Goal: Share content: Share content

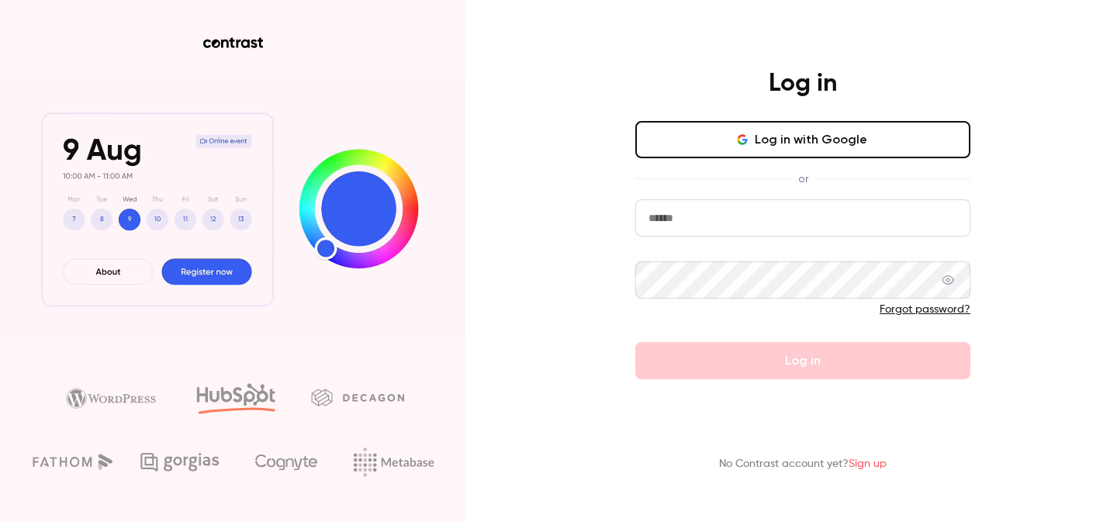
click at [789, 141] on button "Log in with Google" at bounding box center [802, 139] width 335 height 37
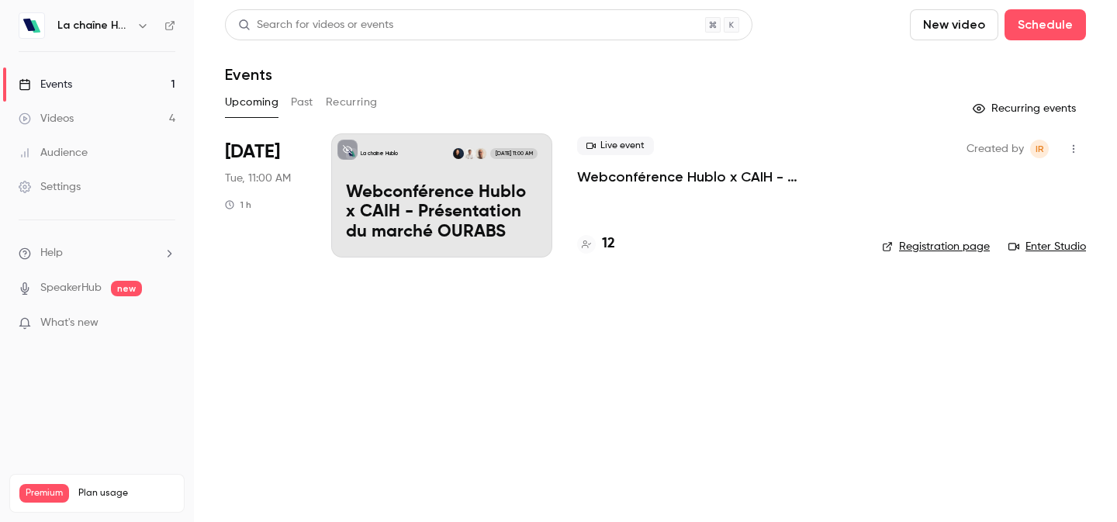
click at [60, 115] on div "Videos" at bounding box center [46, 119] width 55 height 16
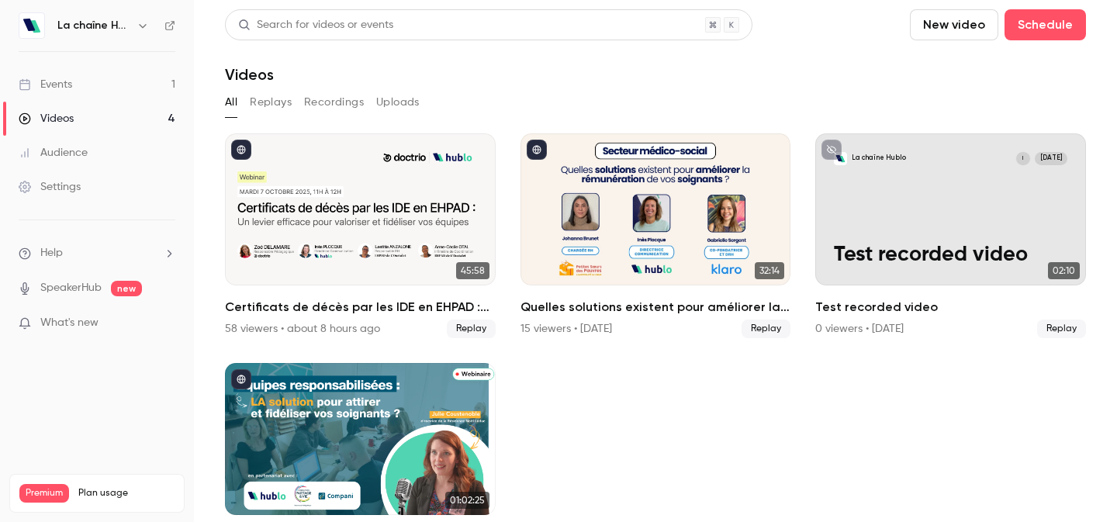
click at [273, 102] on button "Replays" at bounding box center [271, 102] width 42 height 25
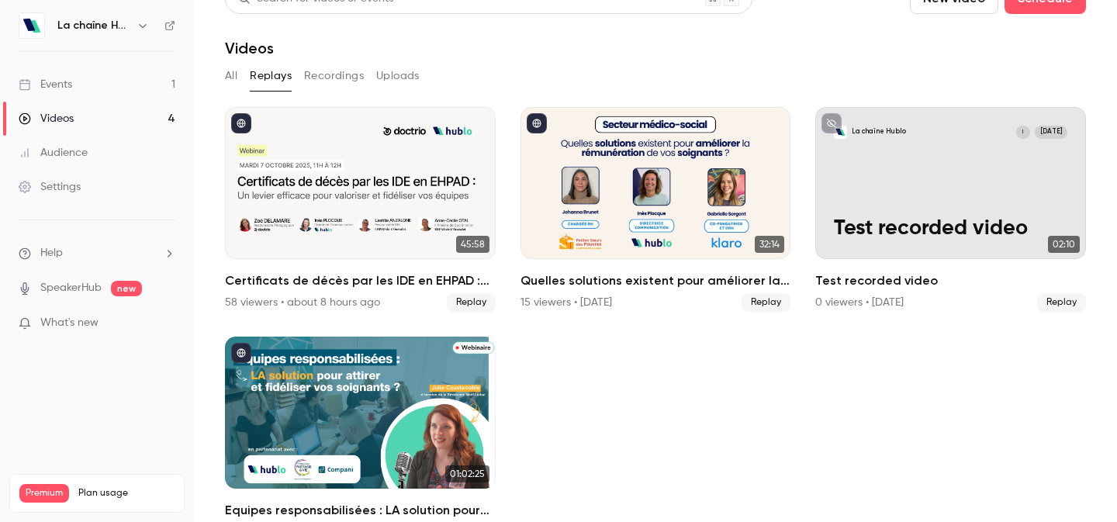
scroll to position [64, 0]
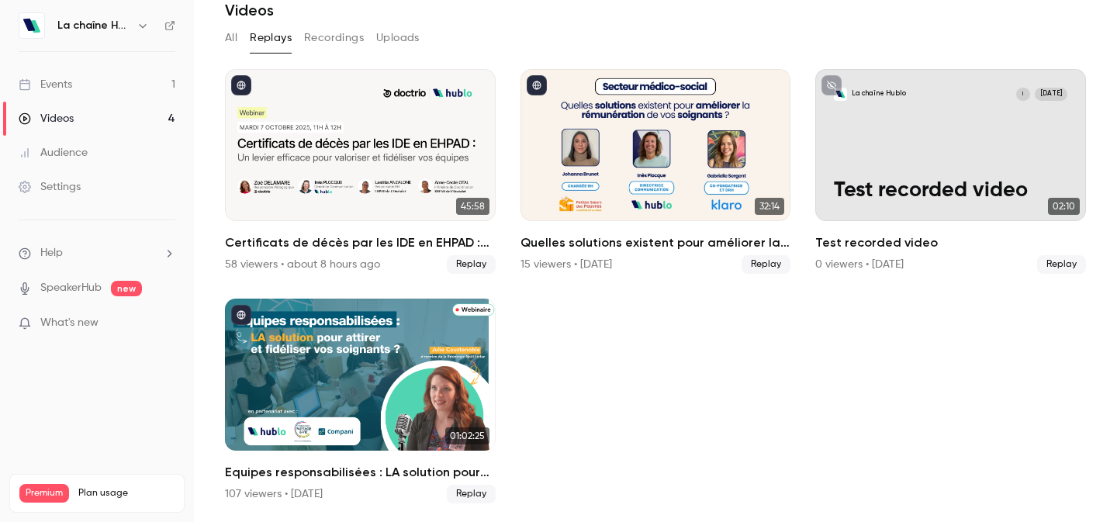
click at [326, 42] on button "Recordings" at bounding box center [334, 38] width 60 height 25
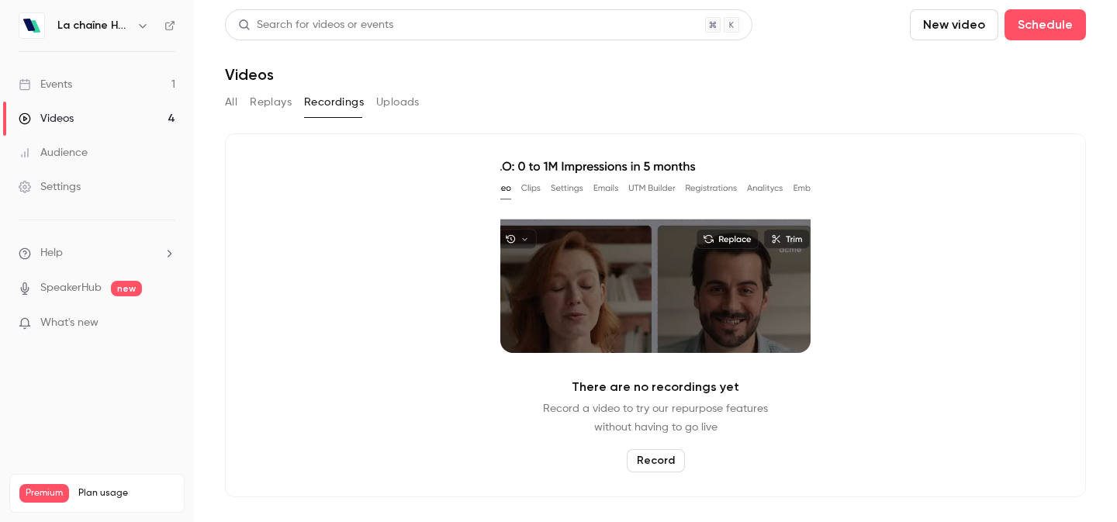
click at [390, 103] on button "Uploads" at bounding box center [397, 102] width 43 height 25
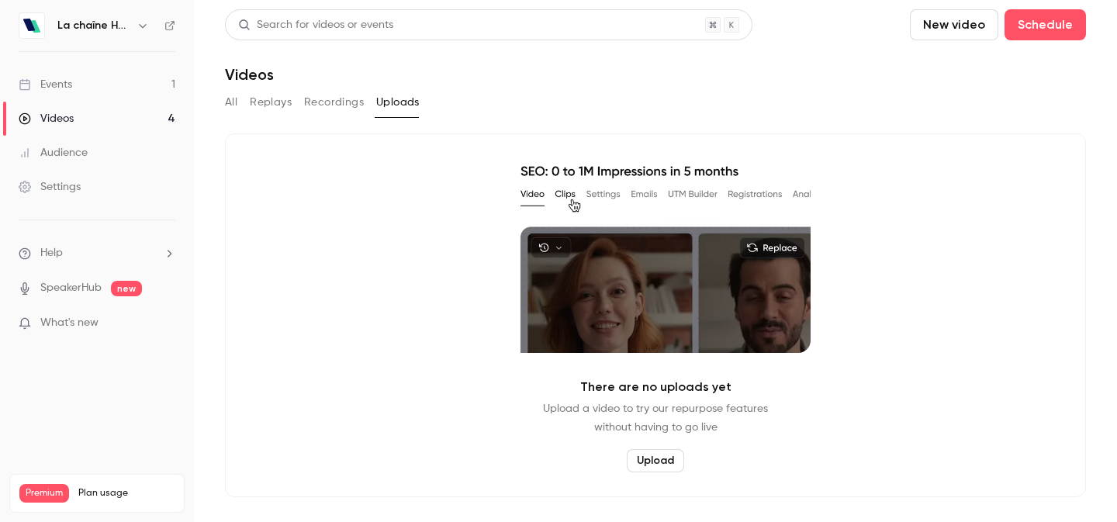
click at [67, 78] on div "Events" at bounding box center [46, 85] width 54 height 16
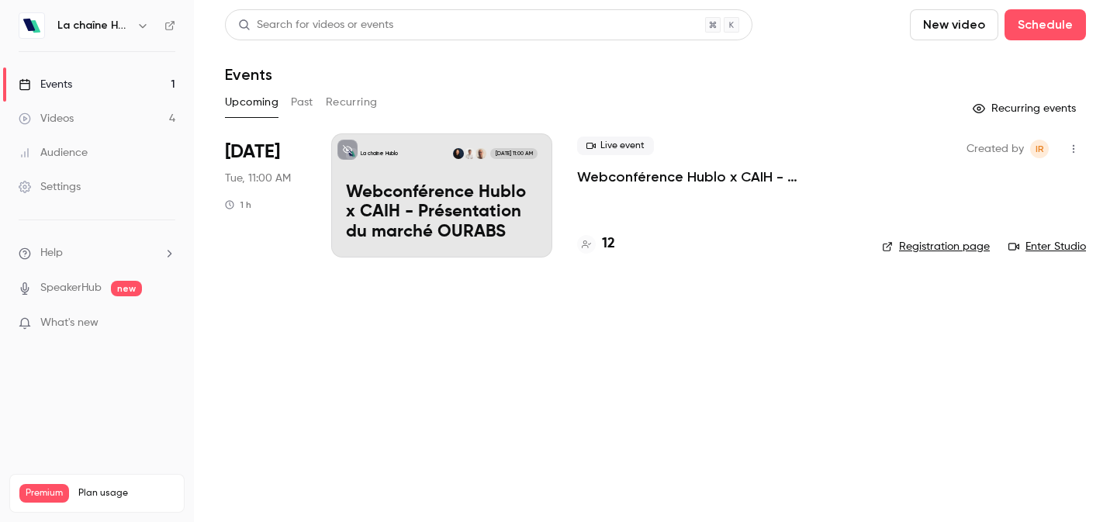
click at [118, 18] on h6 "La chaîne Hublo" at bounding box center [93, 26] width 73 height 16
click at [132, 29] on div "La chaîne Hublo" at bounding box center [104, 25] width 95 height 19
click at [145, 19] on button "button" at bounding box center [142, 25] width 19 height 19
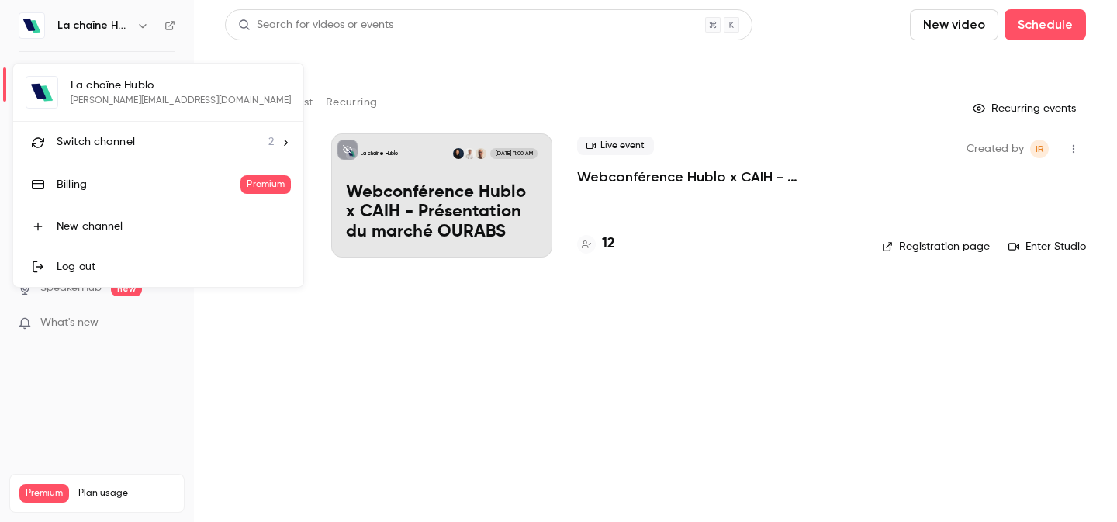
click at [118, 143] on span "Switch channel" at bounding box center [96, 142] width 78 height 16
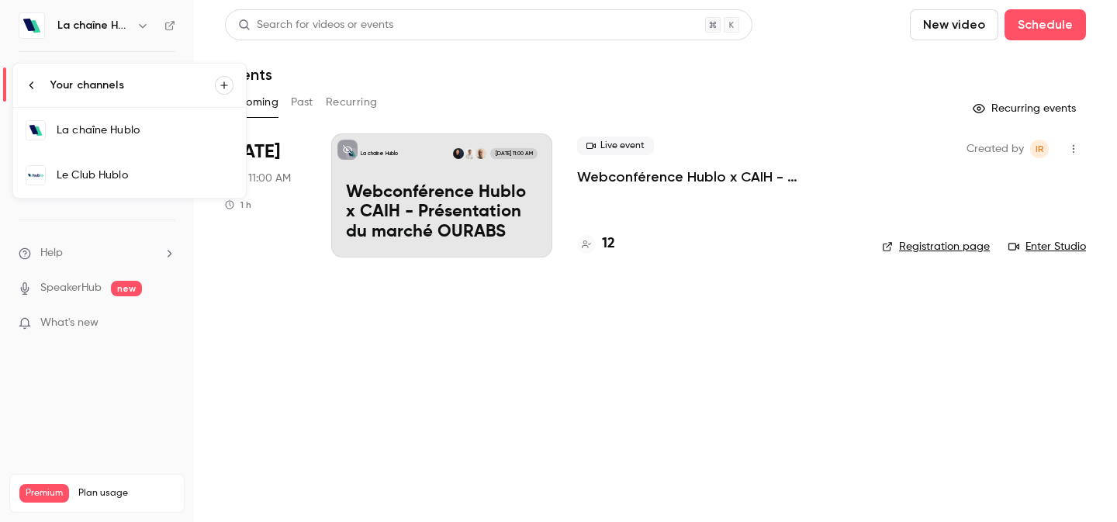
click at [126, 168] on div "Le Club Hublo" at bounding box center [145, 175] width 177 height 16
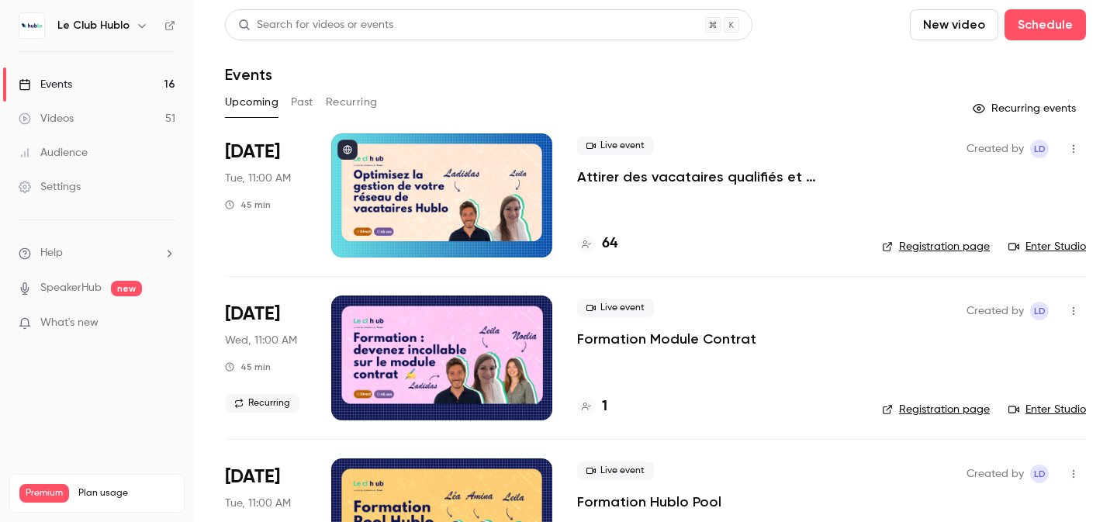
click at [58, 116] on div "Videos" at bounding box center [46, 119] width 55 height 16
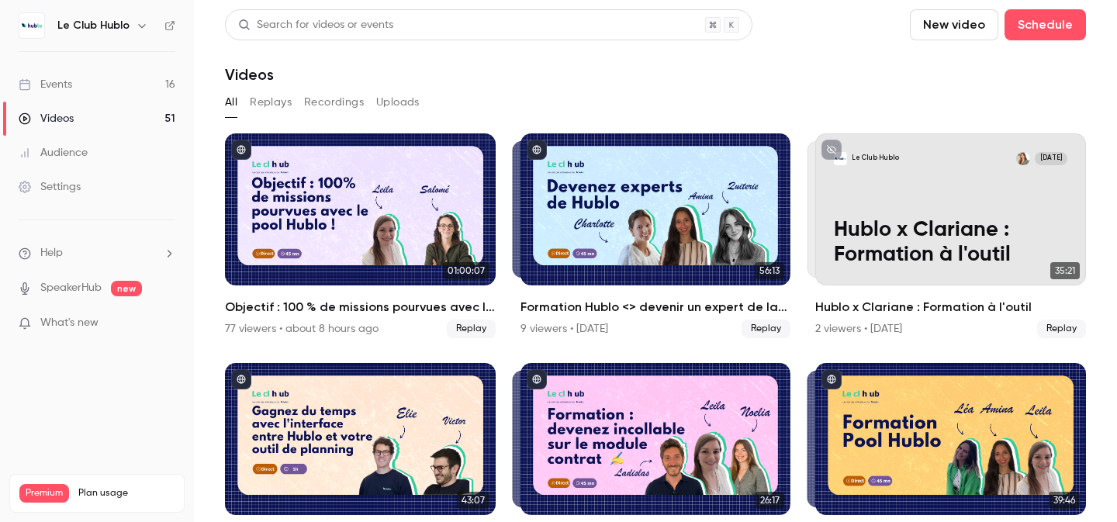
click at [274, 103] on button "Replays" at bounding box center [271, 102] width 42 height 25
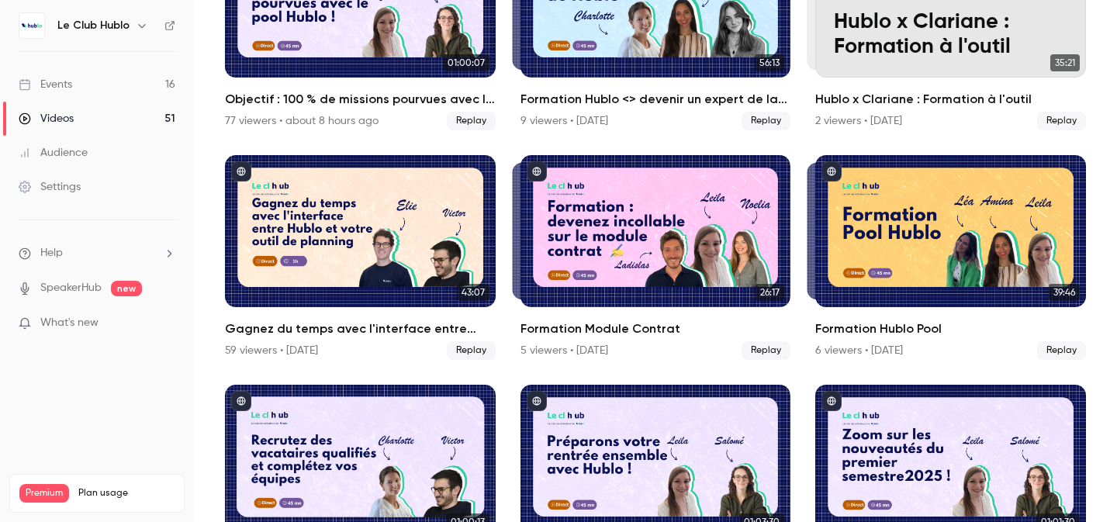
scroll to position [213, 0]
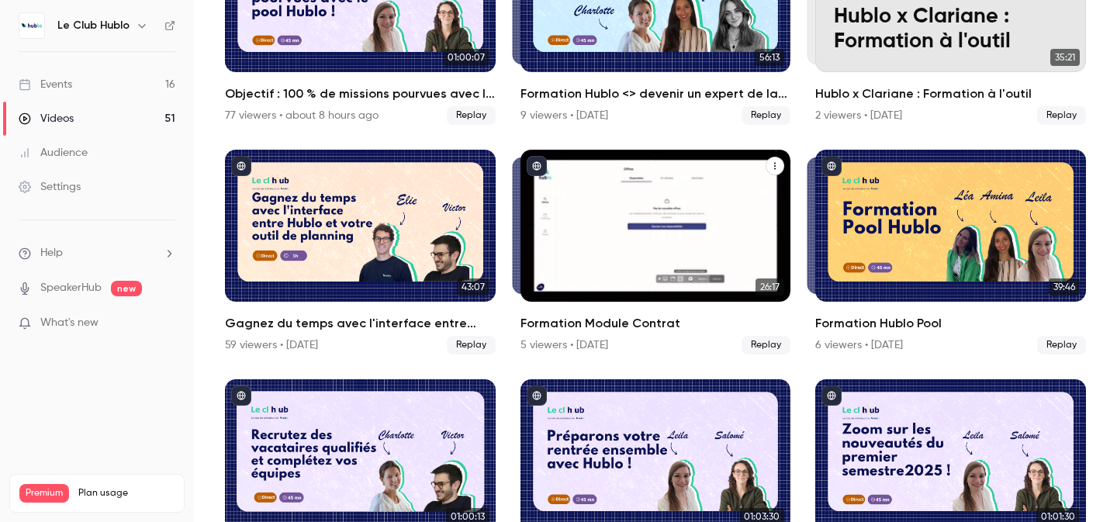
click at [637, 323] on h2 "Formation Module Contrat" at bounding box center [655, 323] width 271 height 19
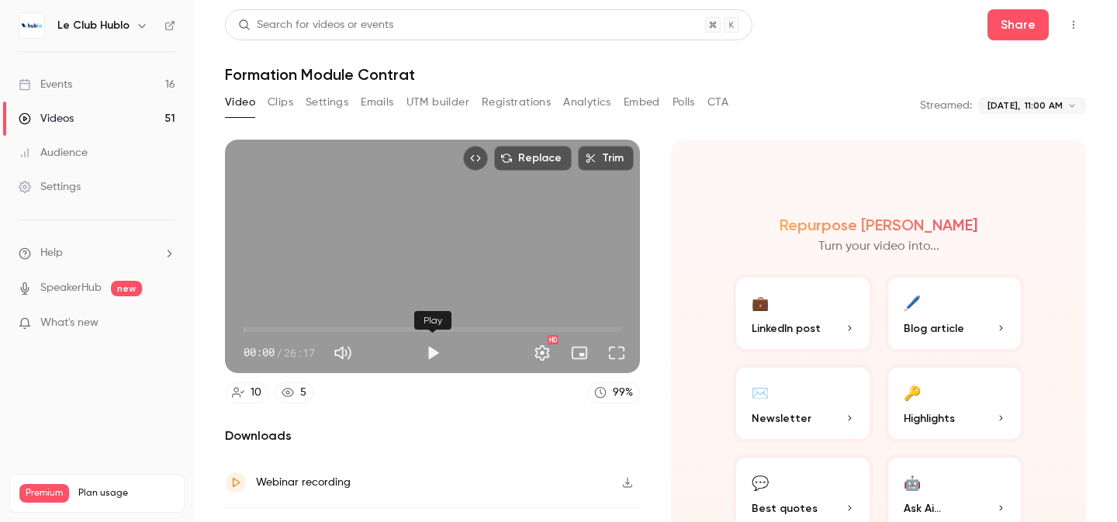
click at [430, 357] on button "Play" at bounding box center [432, 352] width 31 height 31
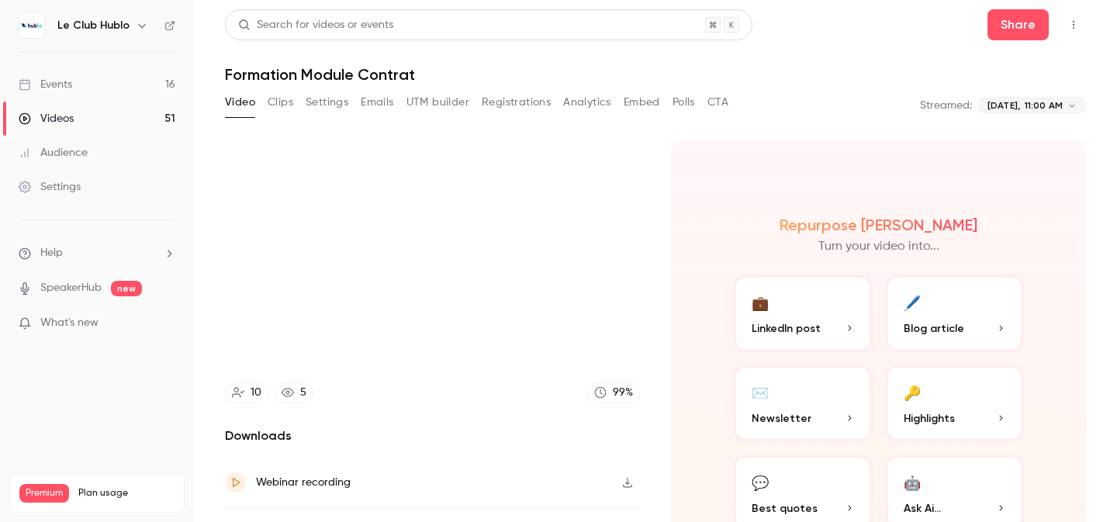
type input "***"
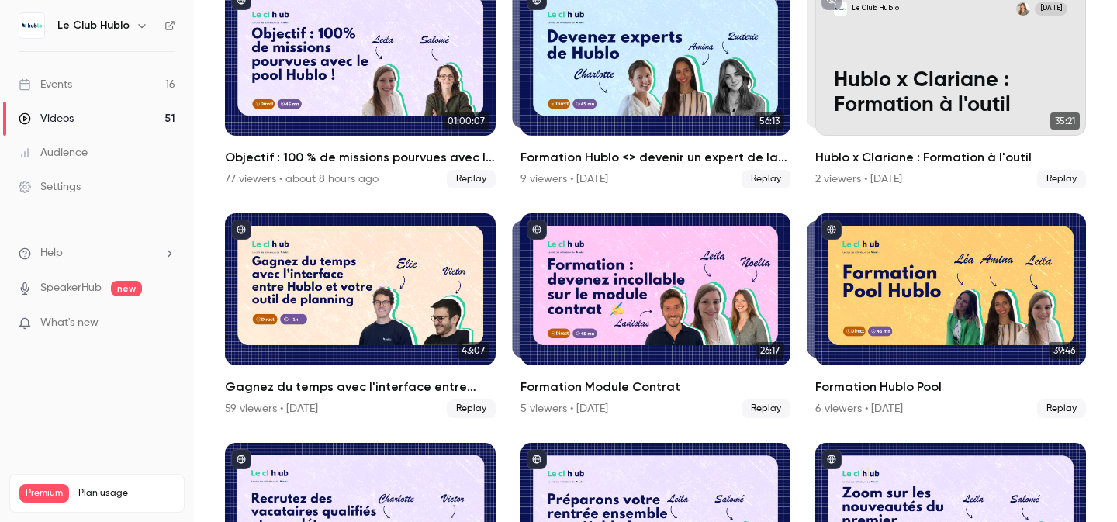
scroll to position [156, 0]
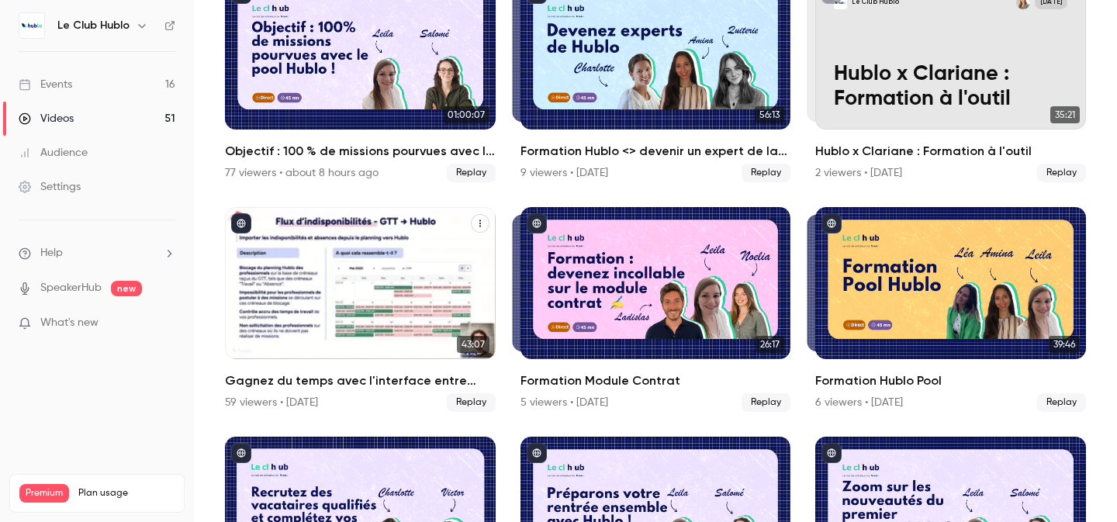
click at [406, 385] on h2 "Gagnez du temps avec l'interface entre Hublo et votre outil de planning" at bounding box center [360, 380] width 271 height 19
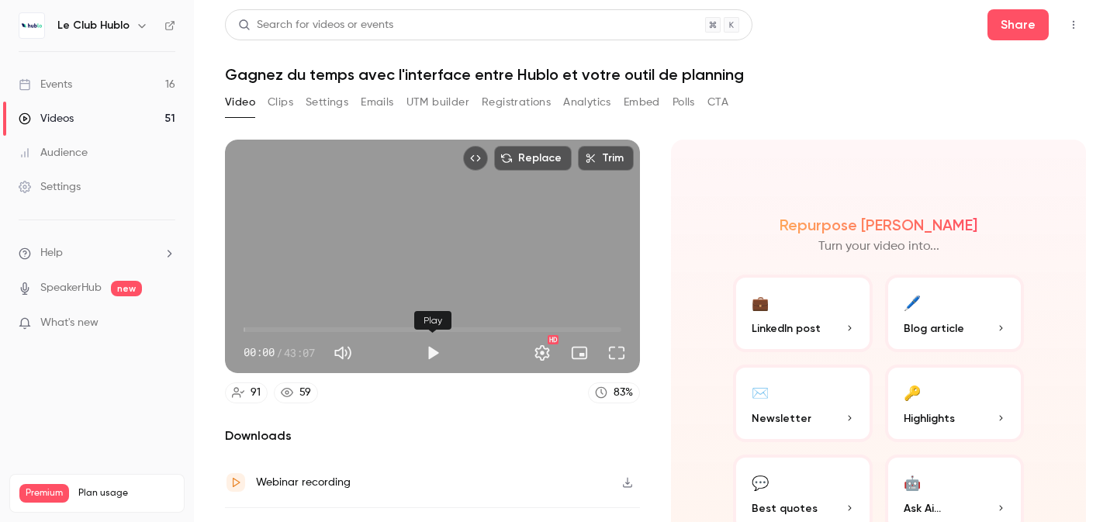
click at [433, 355] on button "Play" at bounding box center [432, 352] width 31 height 31
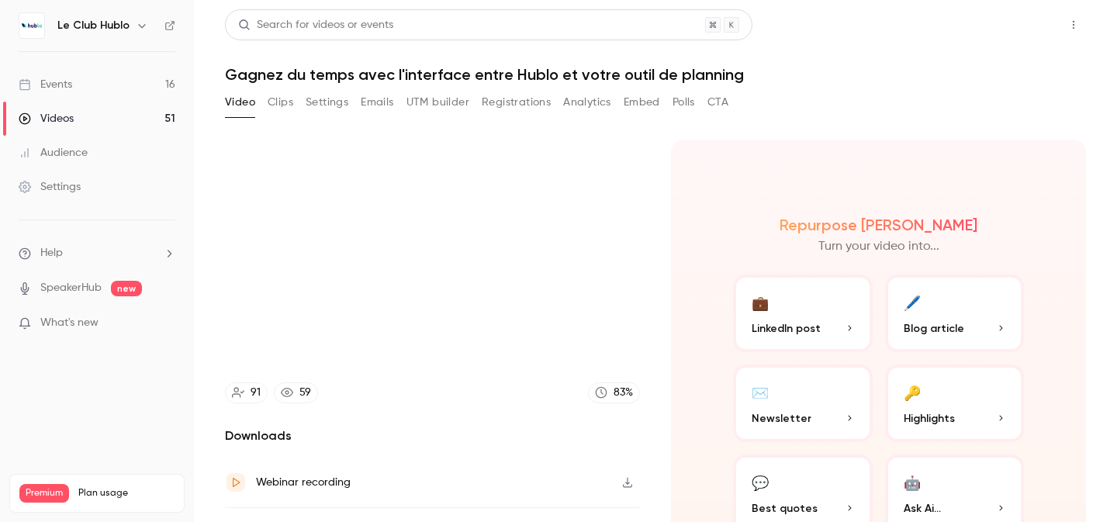
click at [1012, 29] on button "Share" at bounding box center [1017, 24] width 61 height 31
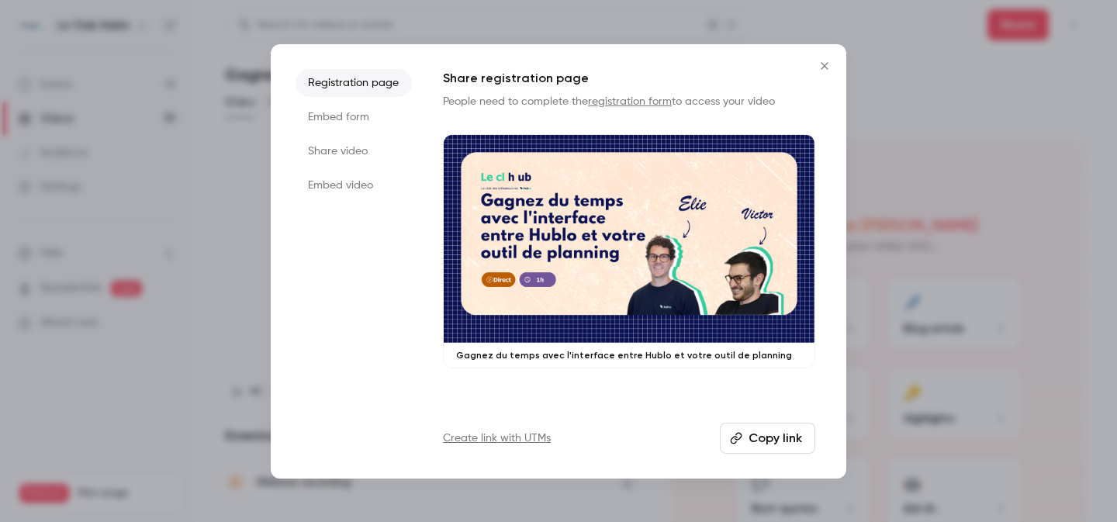
click at [765, 445] on button "Copy link" at bounding box center [767, 438] width 95 height 31
click at [879, 172] on div at bounding box center [558, 261] width 1117 height 522
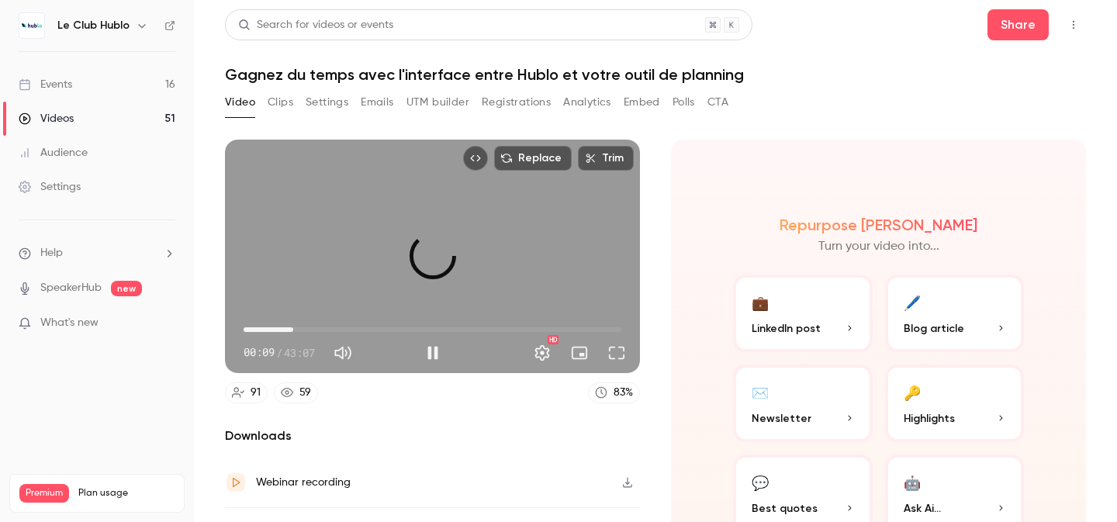
click at [293, 329] on span "05:40" at bounding box center [432, 329] width 378 height 25
click at [413, 237] on div "Replace Trim 05:40 05:40 / 43:07 HD" at bounding box center [432, 256] width 415 height 233
type input "*****"
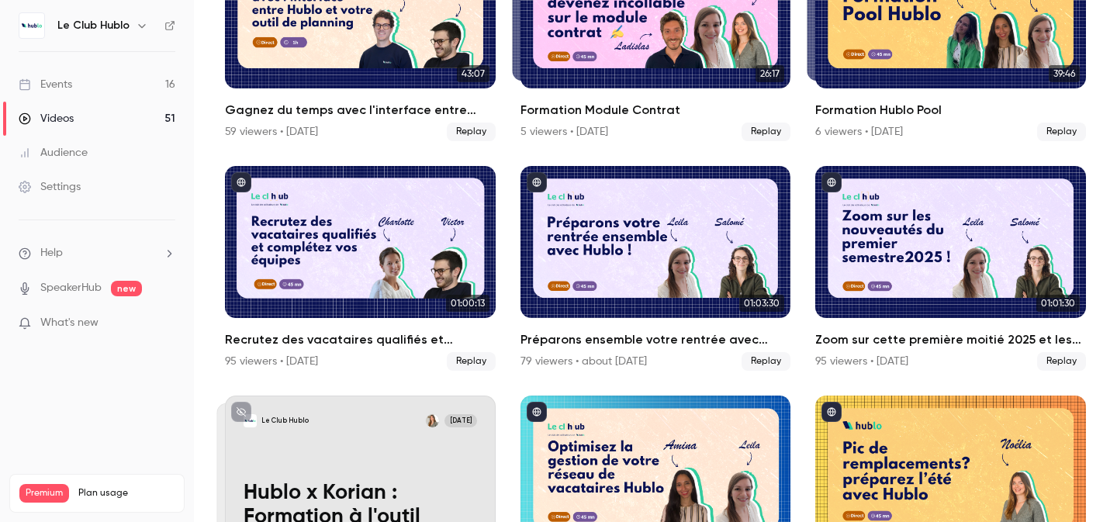
scroll to position [430, 0]
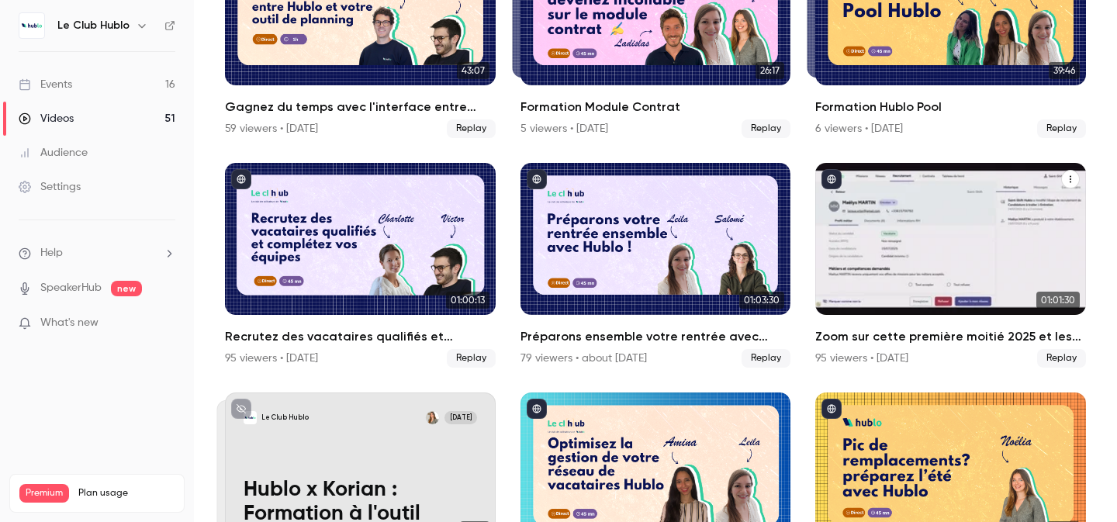
click at [900, 276] on div "Zoom sur cette première moitié 2025 et les nouveautés de Hublo : faisons un poi…" at bounding box center [950, 239] width 271 height 152
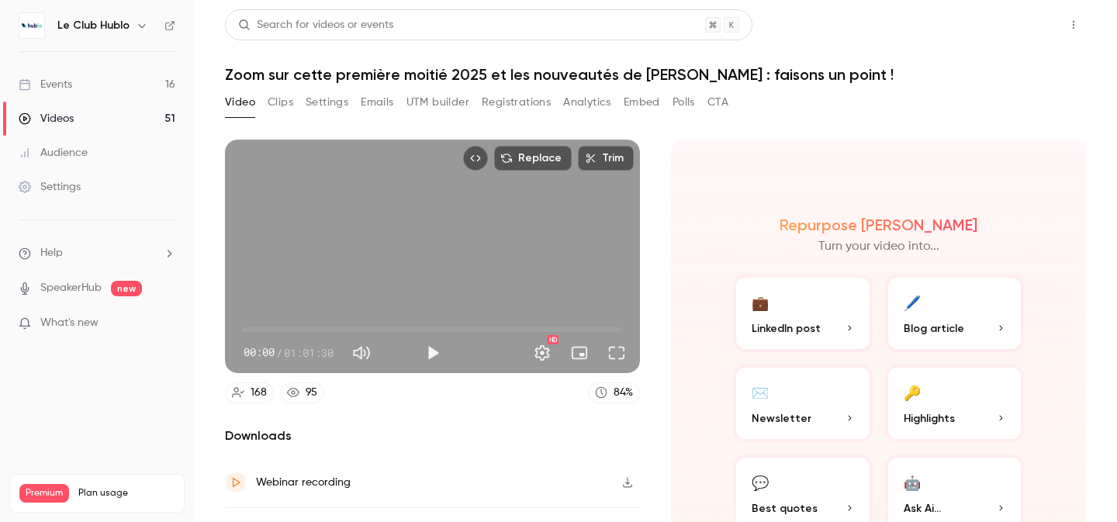
click at [1024, 31] on button "Share" at bounding box center [1017, 24] width 61 height 31
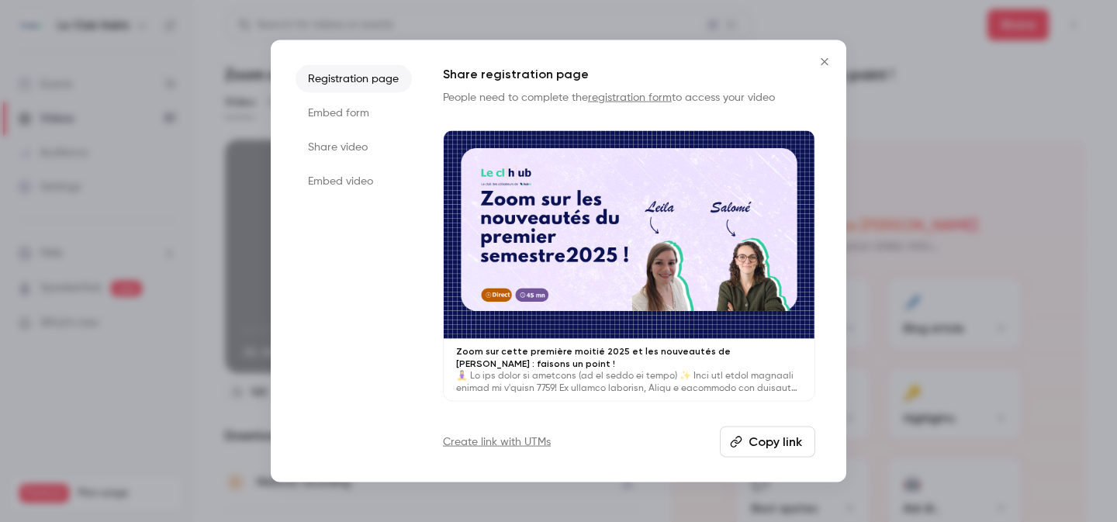
click at [763, 443] on button "Copy link" at bounding box center [767, 442] width 95 height 31
click at [884, 107] on div at bounding box center [558, 261] width 1117 height 522
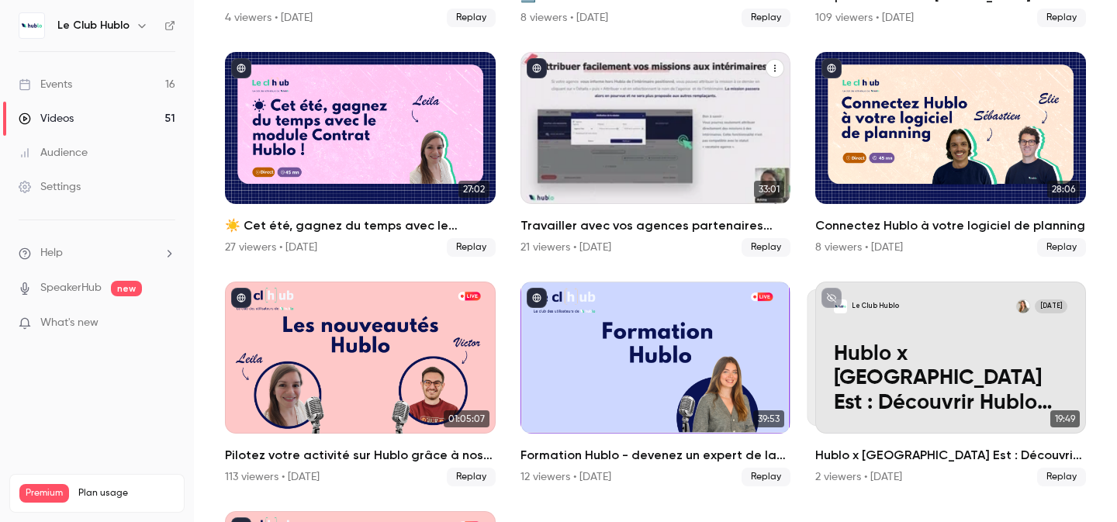
scroll to position [1460, 0]
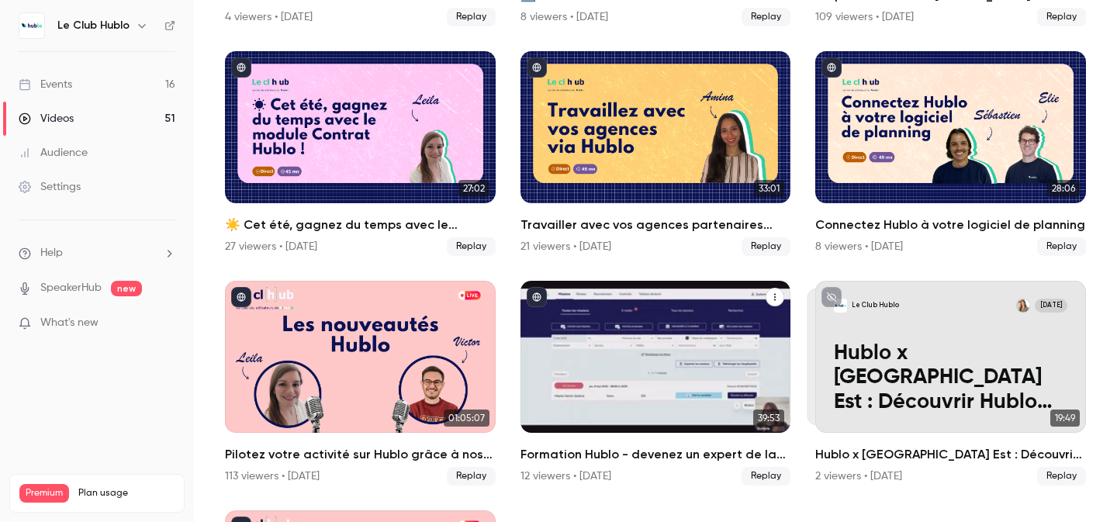
click at [649, 342] on div "Formation Hublo - devenez un expert de la plateforme !" at bounding box center [655, 357] width 271 height 152
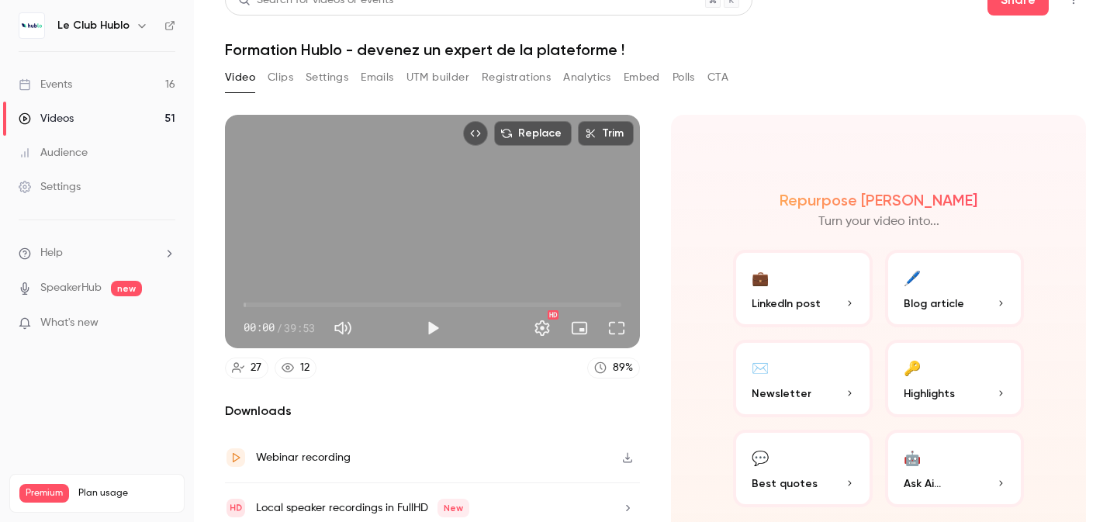
scroll to position [9, 0]
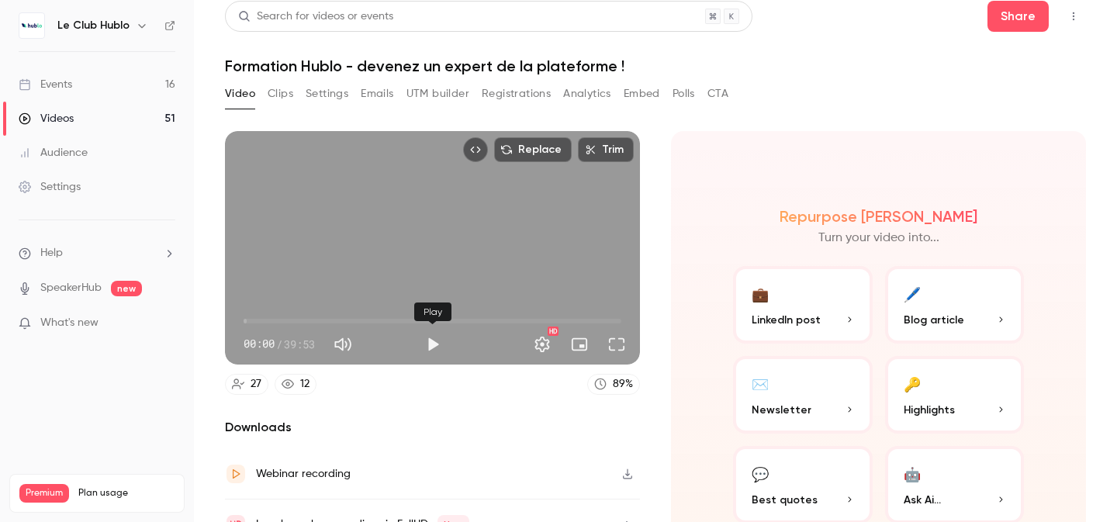
click at [429, 334] on button "Play" at bounding box center [432, 344] width 31 height 31
click at [283, 319] on span "00:01" at bounding box center [432, 321] width 378 height 25
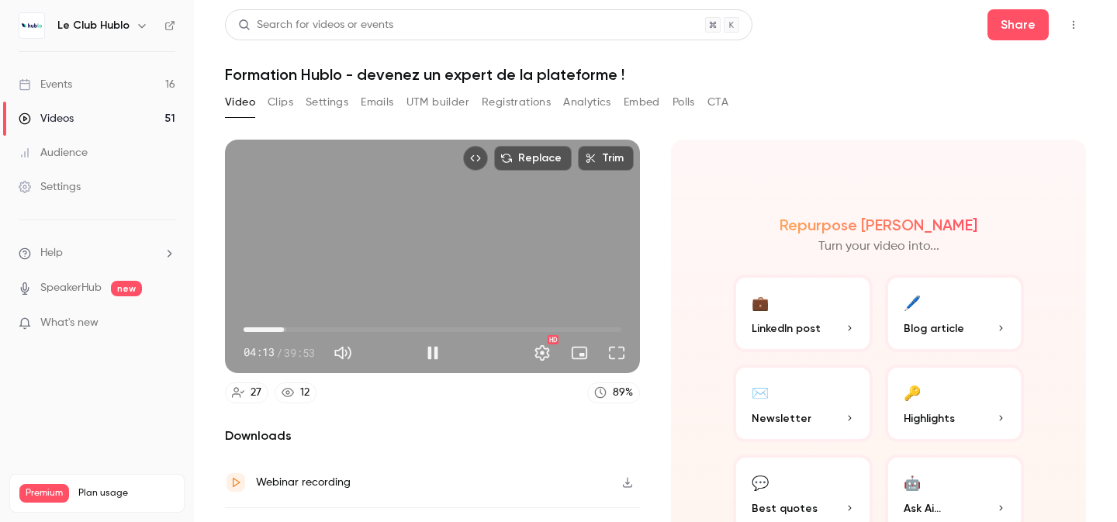
click at [351, 322] on span "04:13" at bounding box center [432, 329] width 378 height 25
click at [408, 326] on span "17:22" at bounding box center [432, 329] width 378 height 25
click at [444, 328] on span "17:24" at bounding box center [432, 329] width 378 height 25
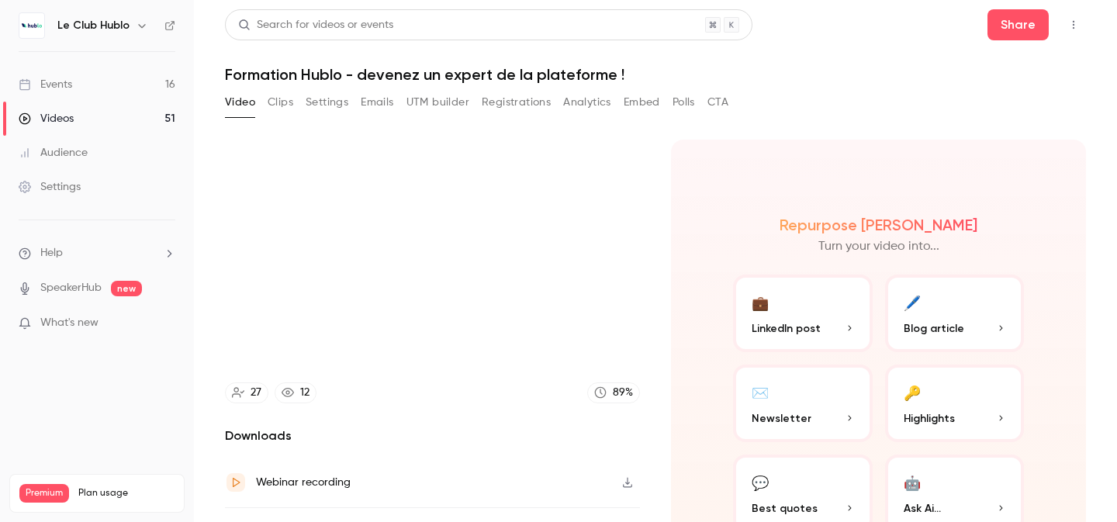
type input "****"
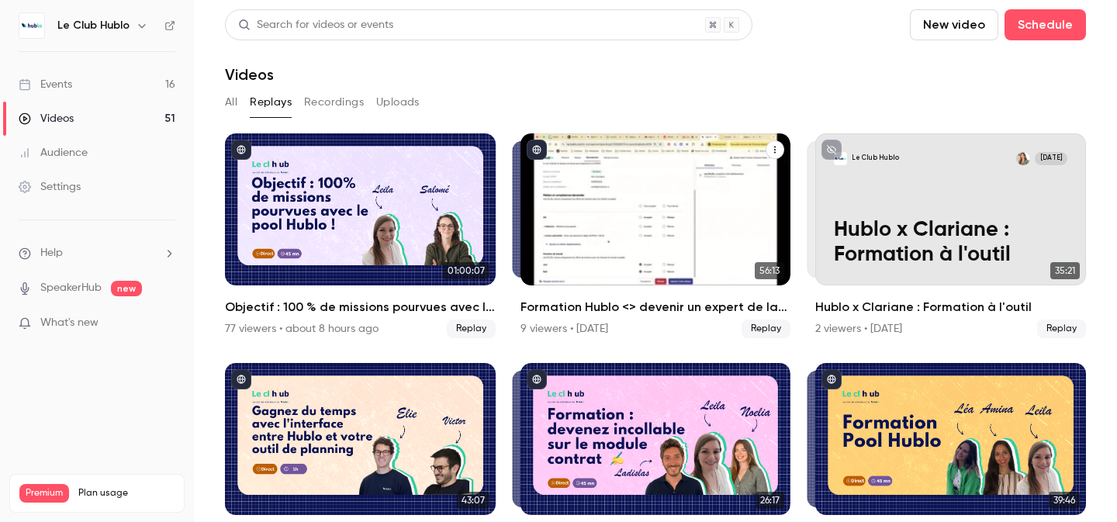
click at [648, 197] on div "Formation Hublo <> devenir un expert de la plateforme !" at bounding box center [655, 209] width 271 height 152
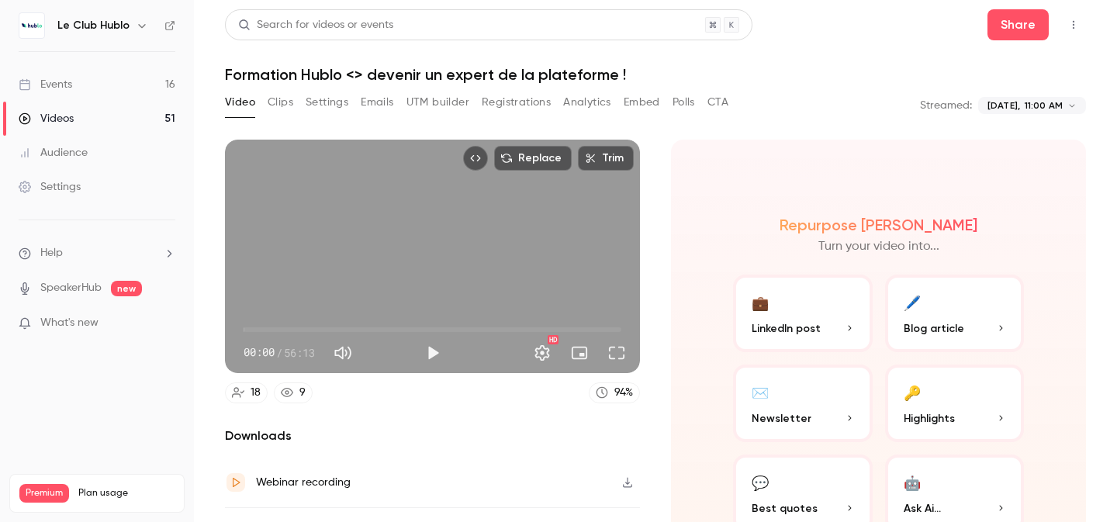
click at [288, 333] on span "00:00" at bounding box center [432, 329] width 378 height 25
click at [425, 359] on button "Play" at bounding box center [432, 352] width 31 height 31
click at [326, 328] on span "06:35" at bounding box center [432, 329] width 378 height 25
click at [366, 330] on span "12:15" at bounding box center [432, 329] width 378 height 25
click at [395, 330] on span "22:30" at bounding box center [432, 329] width 378 height 25
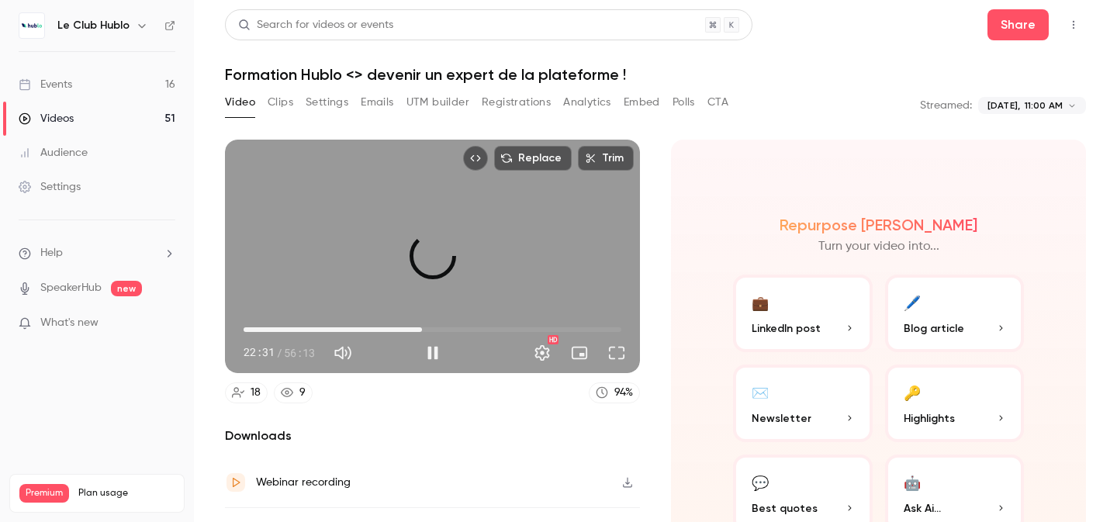
click at [422, 330] on span "26:33" at bounding box center [432, 329] width 378 height 25
click at [460, 326] on span "26:34" at bounding box center [432, 329] width 378 height 25
click at [494, 327] on span "37:17" at bounding box center [432, 329] width 378 height 25
click at [518, 330] on span "40:52" at bounding box center [432, 329] width 378 height 25
click at [547, 327] on span "40:52" at bounding box center [432, 329] width 378 height 25
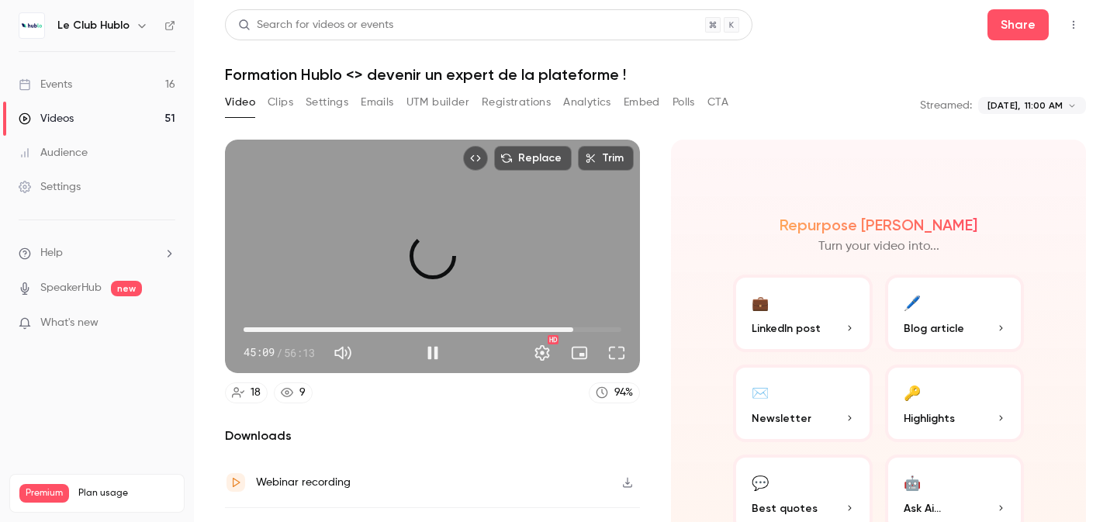
click at [573, 326] on span "49:04" at bounding box center [432, 329] width 378 height 25
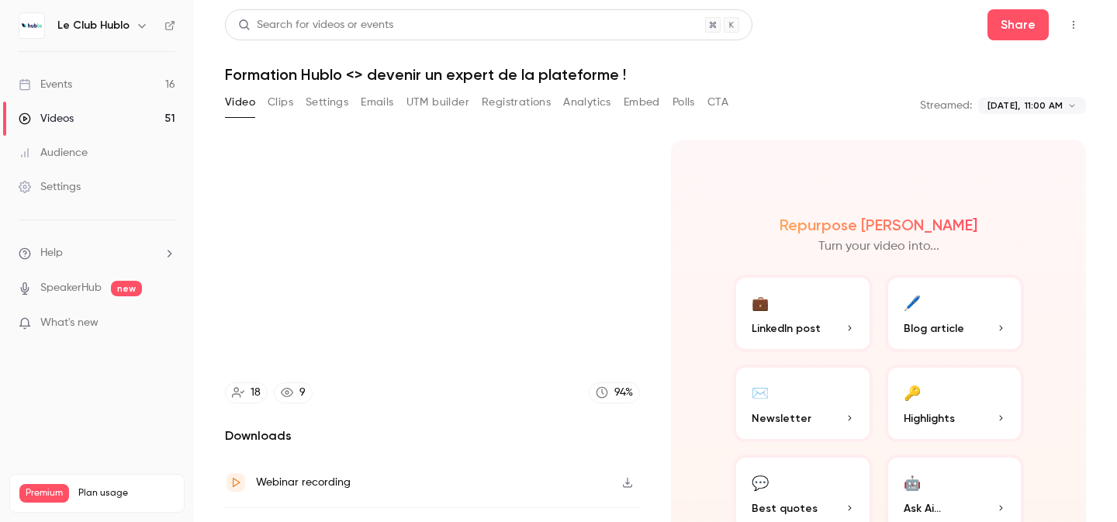
type input "******"
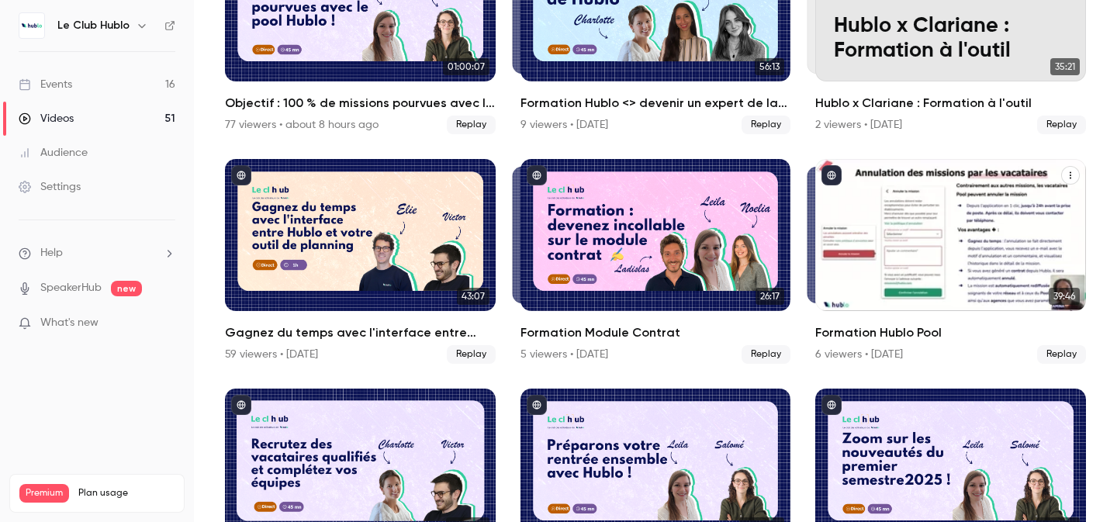
scroll to position [214, 0]
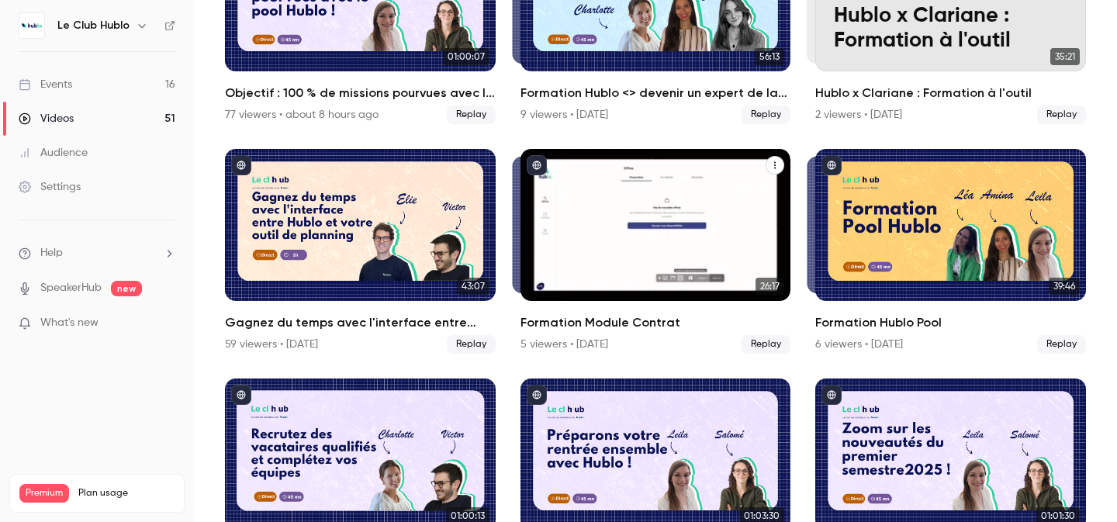
click at [682, 246] on div "Formation Module Contrat" at bounding box center [655, 225] width 271 height 152
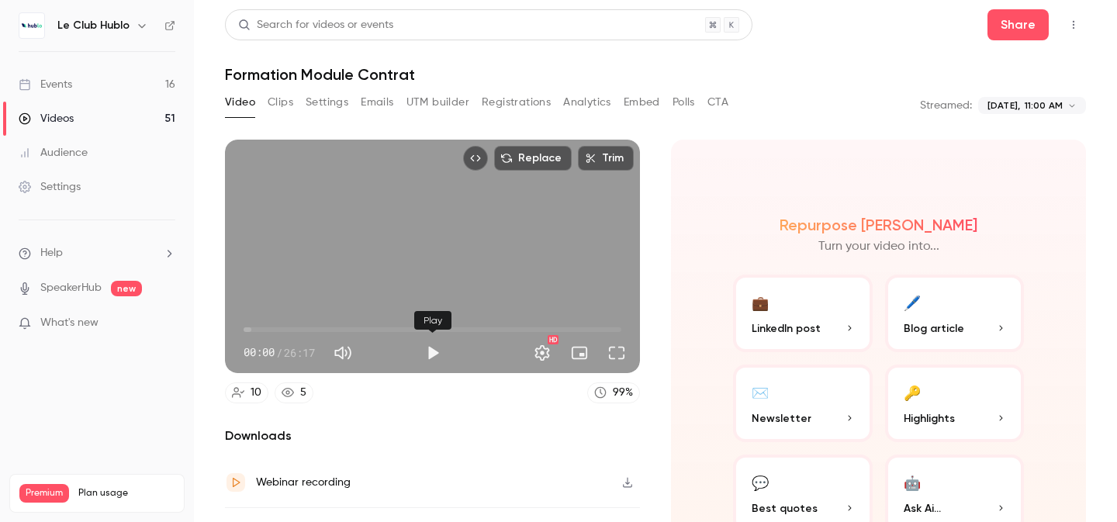
click at [437, 361] on button "Play" at bounding box center [432, 352] width 31 height 31
click at [307, 330] on span "00:00" at bounding box center [432, 329] width 378 height 25
click at [350, 329] on span "04:27" at bounding box center [432, 329] width 378 height 25
click at [385, 329] on span "07:24" at bounding box center [432, 329] width 378 height 25
click at [368, 333] on span "09:53" at bounding box center [432, 329] width 378 height 25
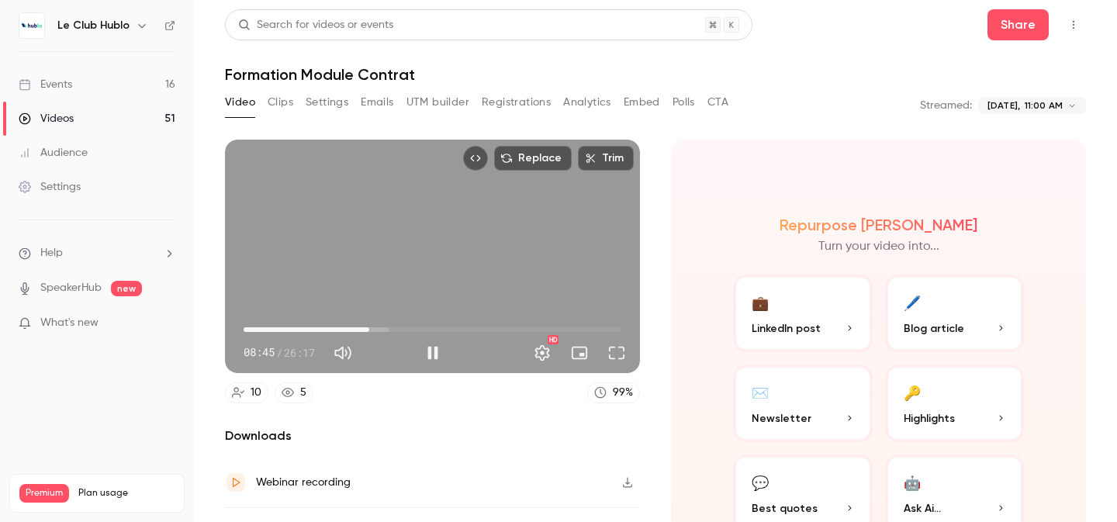
click at [420, 330] on span "08:45" at bounding box center [432, 329] width 378 height 25
click at [445, 330] on span "14:02" at bounding box center [432, 329] width 378 height 25
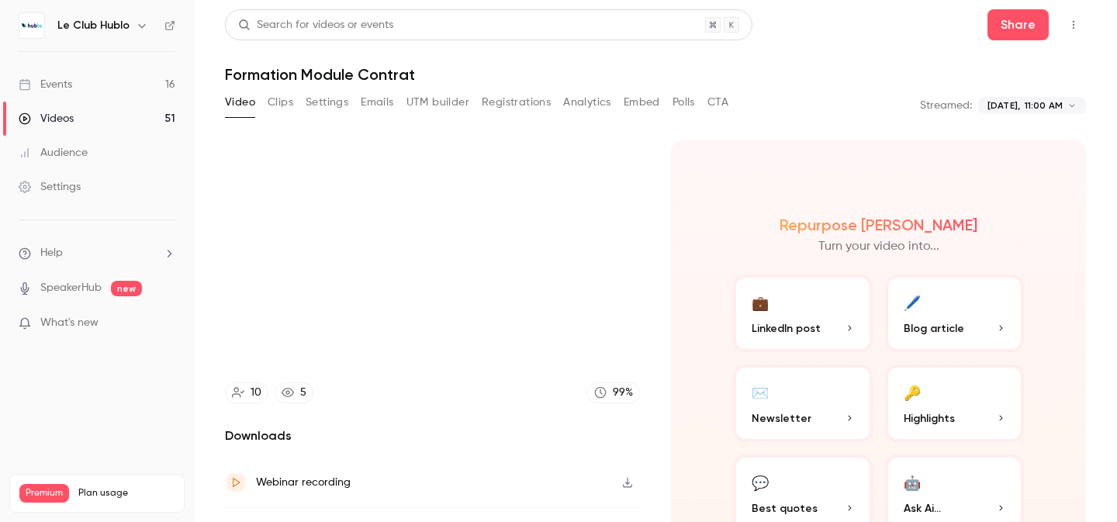
type input "*****"
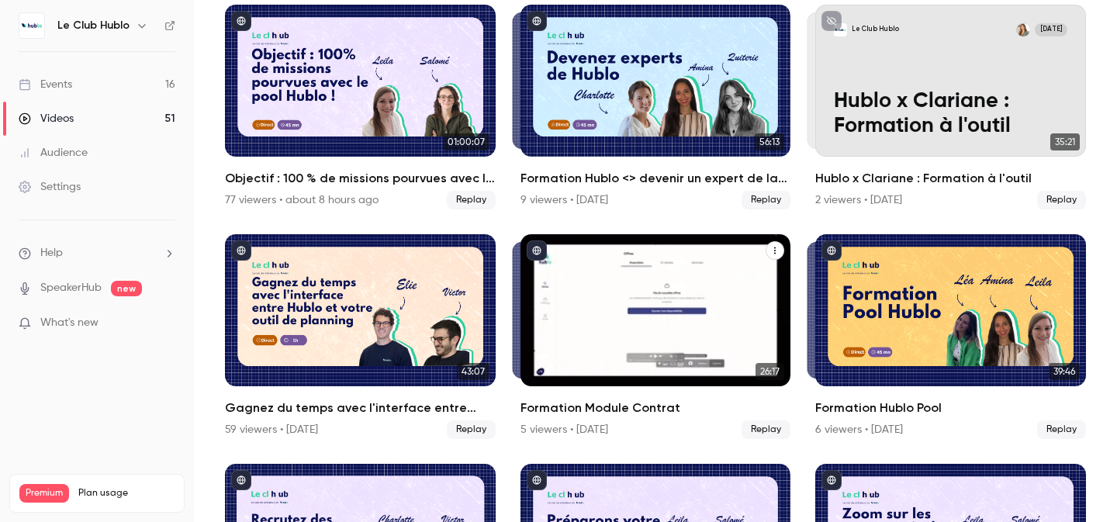
scroll to position [130, 0]
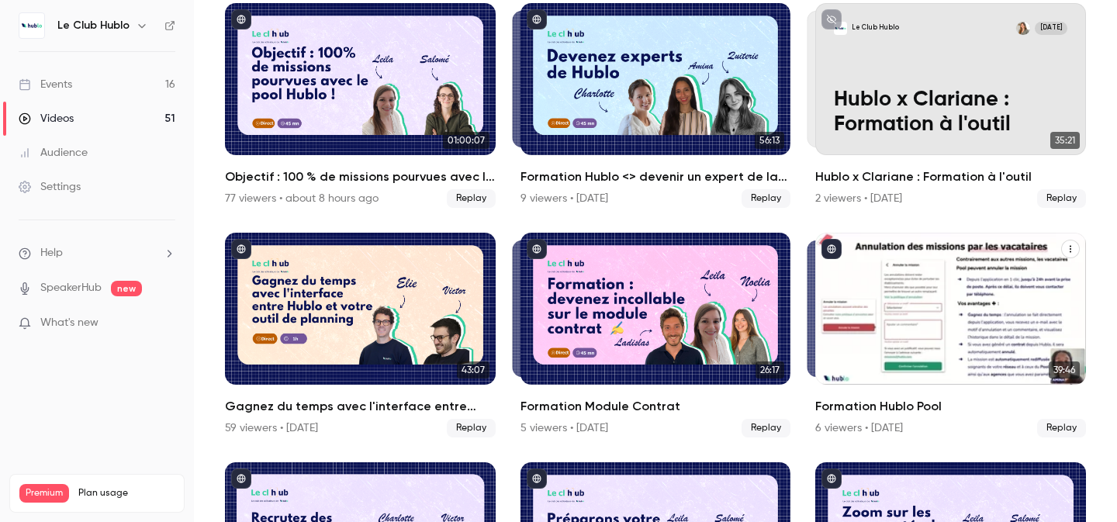
click at [944, 305] on div "Formation Hublo Pool" at bounding box center [950, 309] width 271 height 152
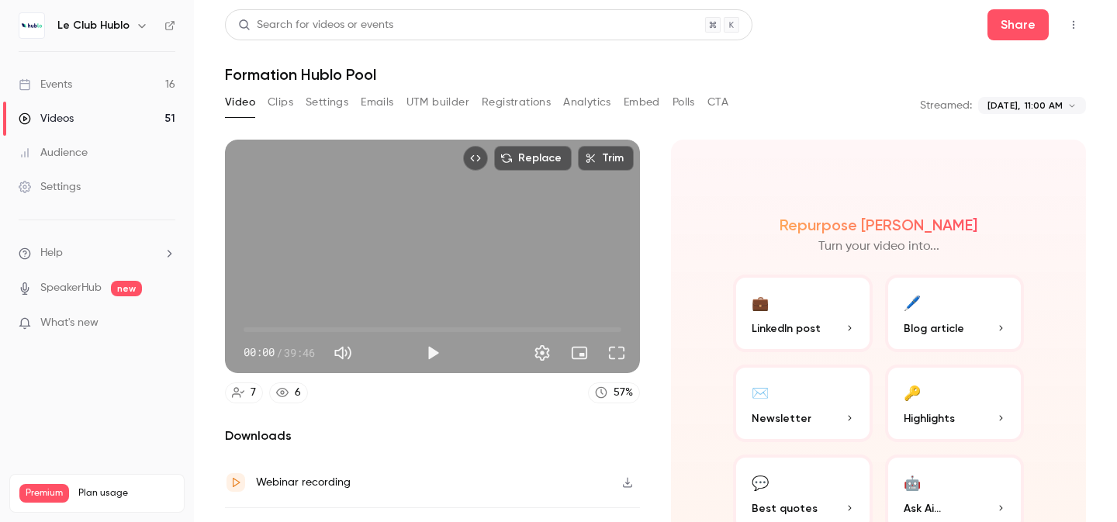
click at [423, 339] on span "00:00" at bounding box center [432, 329] width 378 height 25
click at [428, 357] on button "Play" at bounding box center [432, 352] width 31 height 31
click at [289, 327] on span "18:59" at bounding box center [432, 329] width 378 height 25
click at [247, 330] on span "04:49" at bounding box center [432, 329] width 378 height 25
click at [530, 323] on span "00:24" at bounding box center [432, 329] width 378 height 25
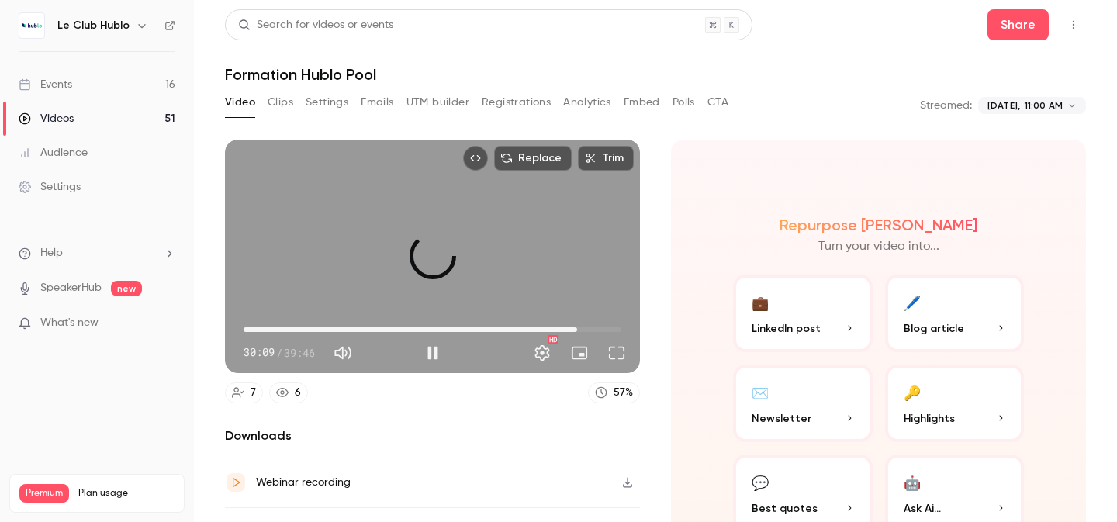
click at [577, 326] on span "35:07" at bounding box center [432, 329] width 378 height 25
click at [249, 330] on span "00:34" at bounding box center [432, 329] width 378 height 25
click at [580, 330] on span "00:35" at bounding box center [432, 329] width 378 height 25
click at [462, 330] on span "35:28" at bounding box center [432, 329] width 378 height 25
type input "******"
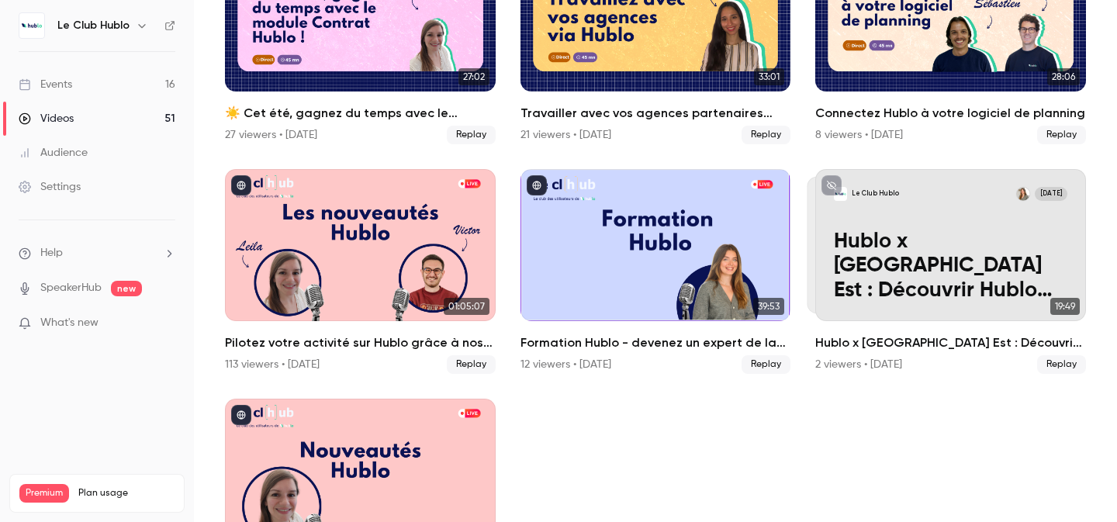
scroll to position [1672, 0]
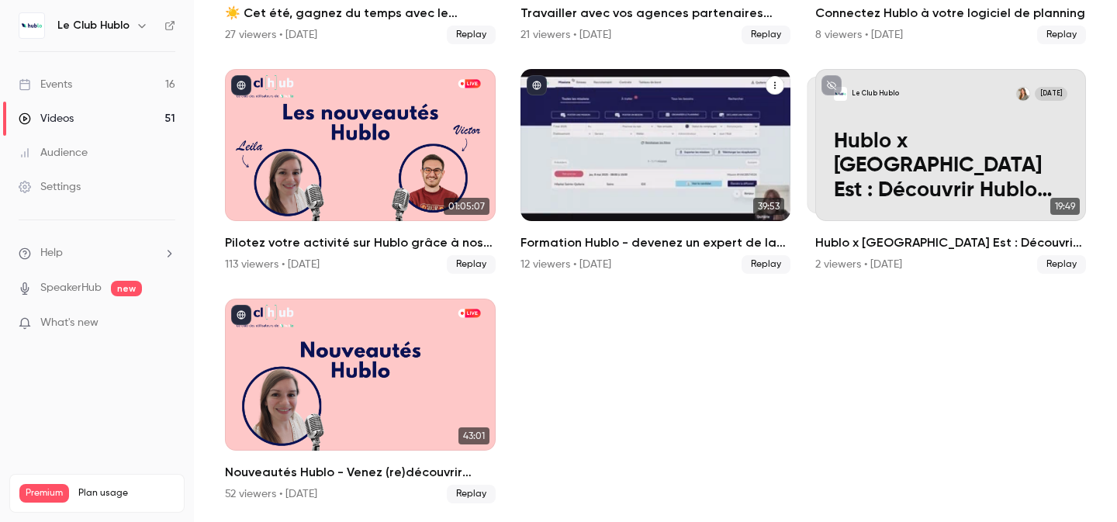
click at [646, 168] on div "Formation Hublo - devenez un expert de la plateforme !" at bounding box center [655, 145] width 271 height 152
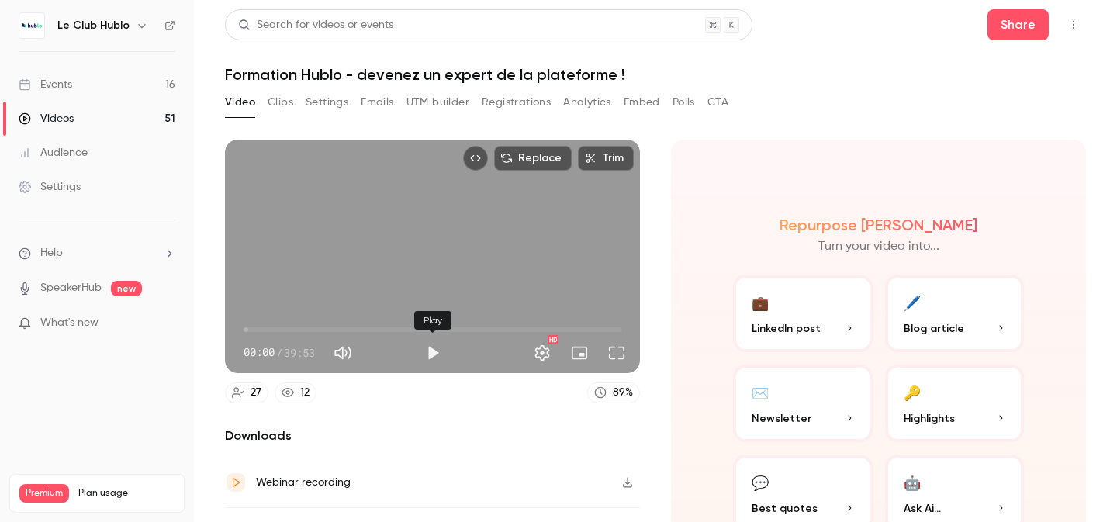
click at [433, 357] on button "Play" at bounding box center [432, 352] width 31 height 31
click at [313, 327] on span "07:17" at bounding box center [432, 329] width 378 height 25
click at [342, 328] on span "07:18" at bounding box center [432, 329] width 378 height 25
click at [384, 328] on span "10:24" at bounding box center [432, 329] width 378 height 25
click at [418, 329] on span "18:25" at bounding box center [432, 329] width 378 height 25
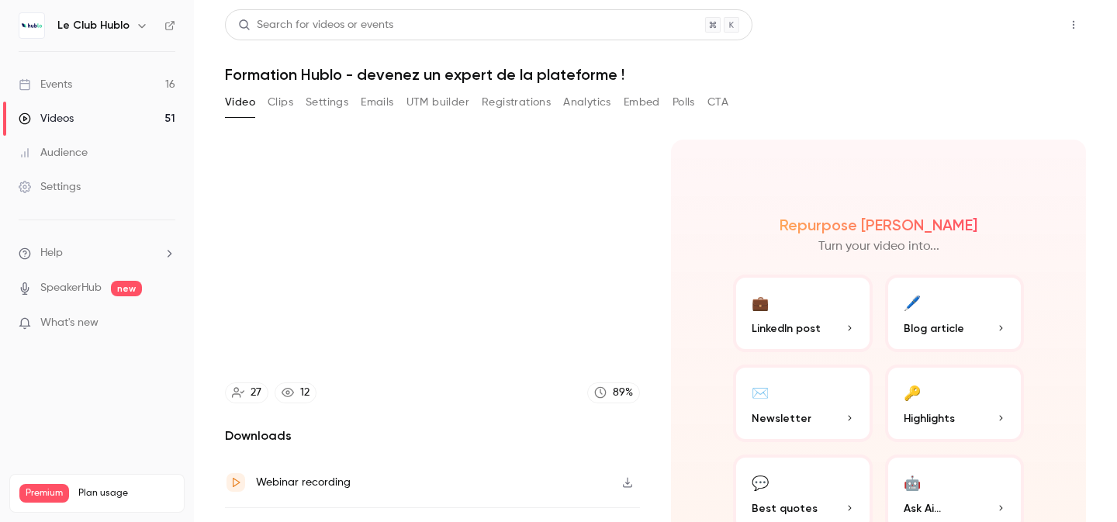
click at [1014, 37] on button "Share" at bounding box center [1017, 24] width 61 height 31
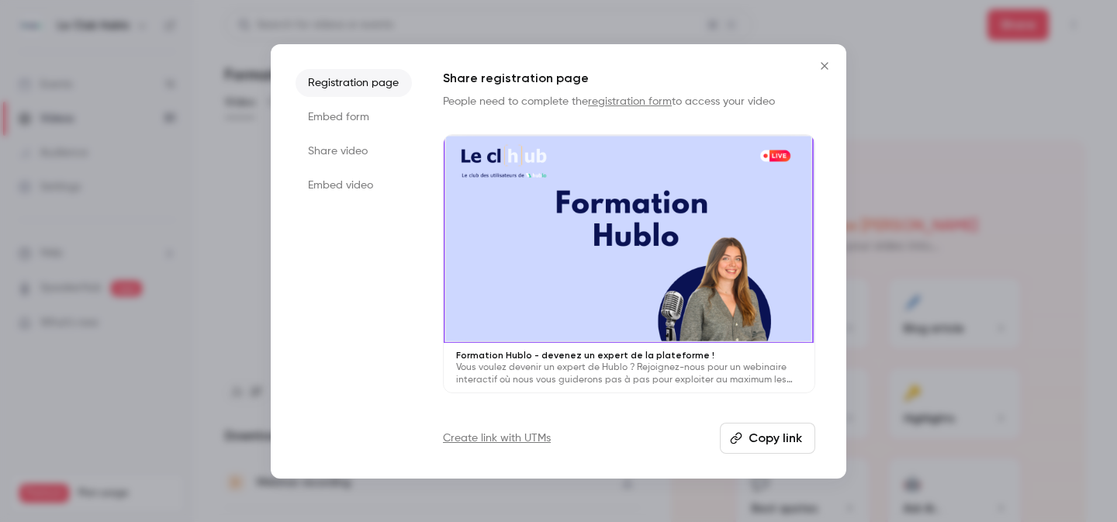
click at [757, 448] on button "Copy link" at bounding box center [767, 438] width 95 height 31
type input "******"
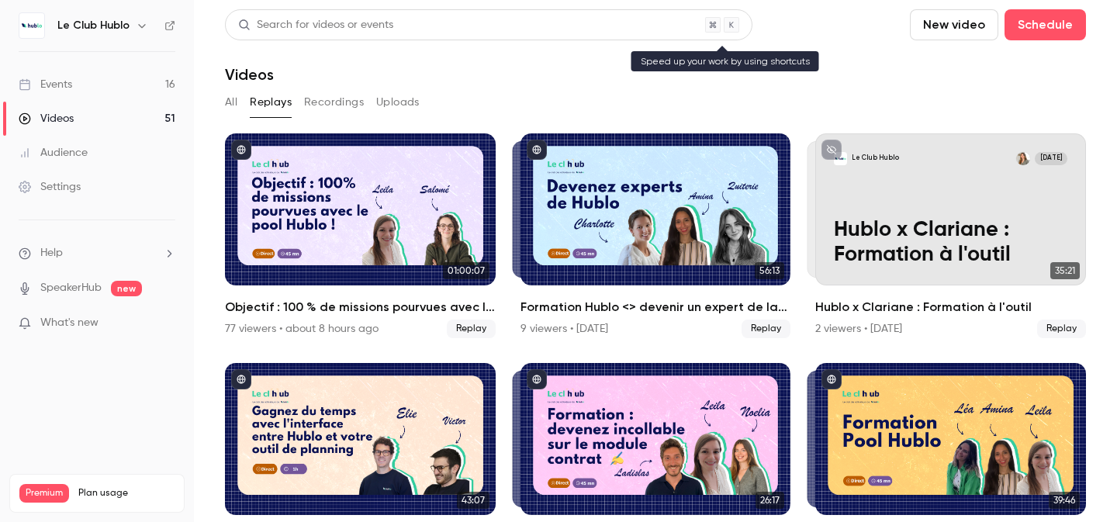
click at [371, 36] on div "Search for videos or events" at bounding box center [488, 24] width 527 height 31
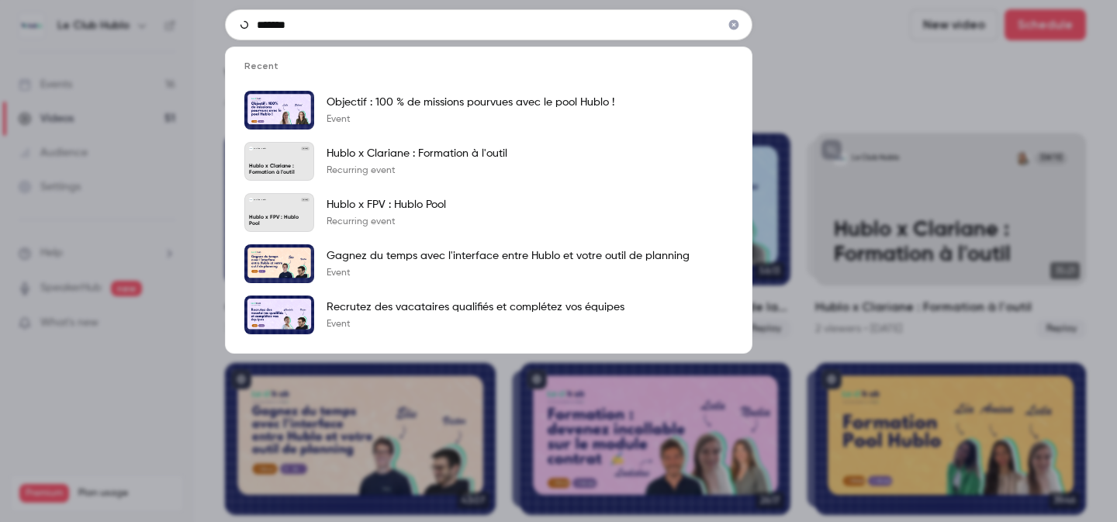
type input "*******"
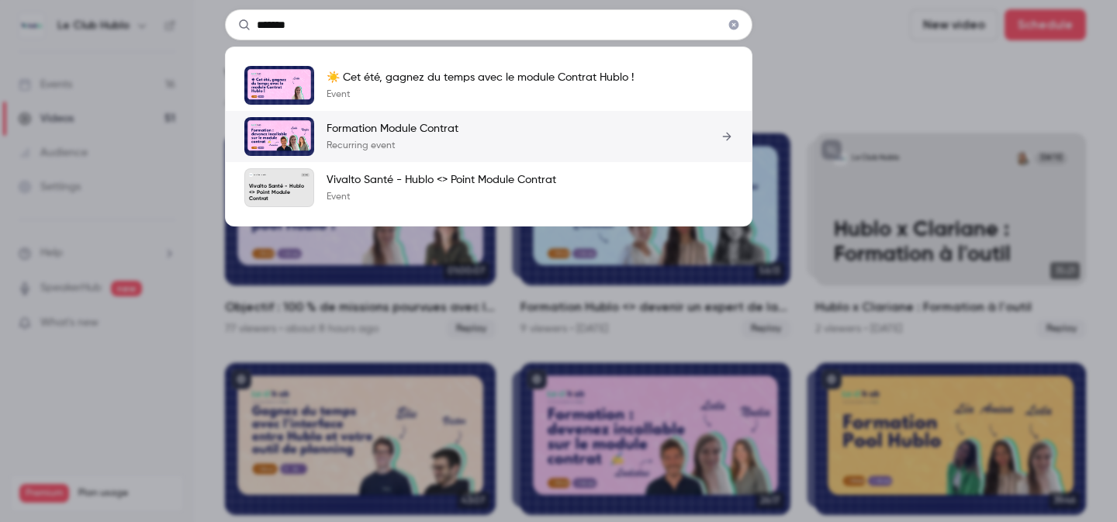
click at [398, 140] on p "Recurring event" at bounding box center [392, 146] width 132 height 12
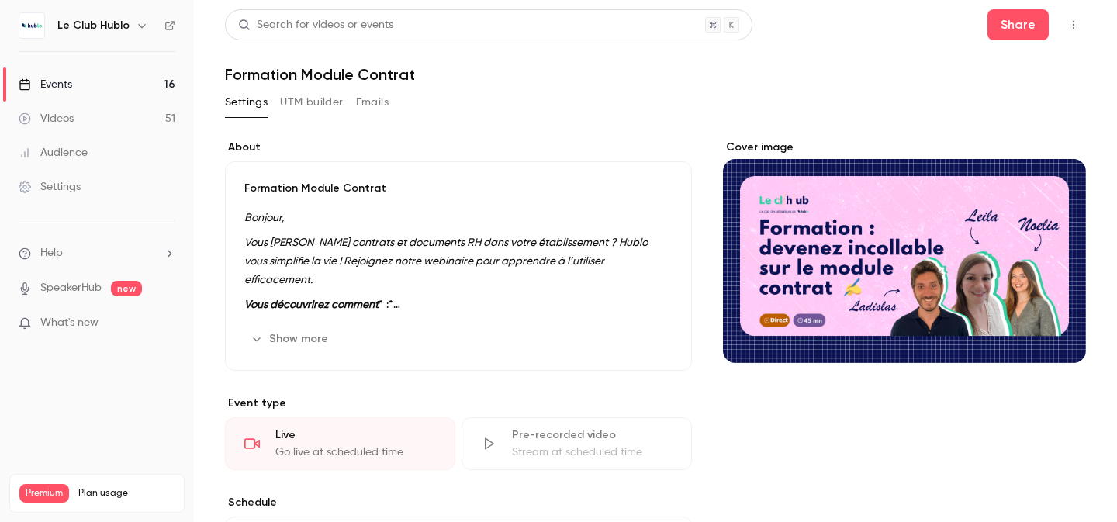
scroll to position [7, 0]
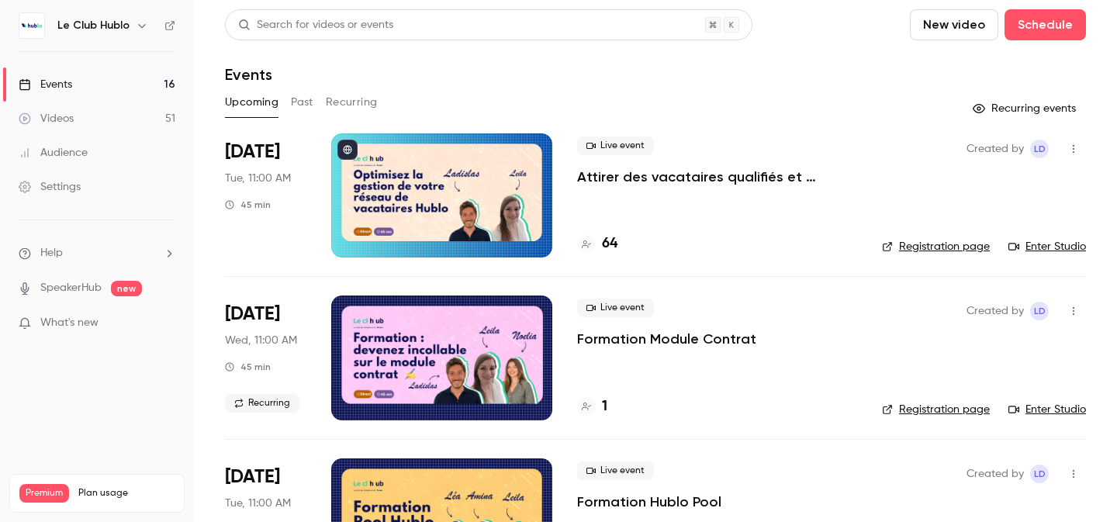
click at [66, 119] on div "Videos" at bounding box center [46, 119] width 55 height 16
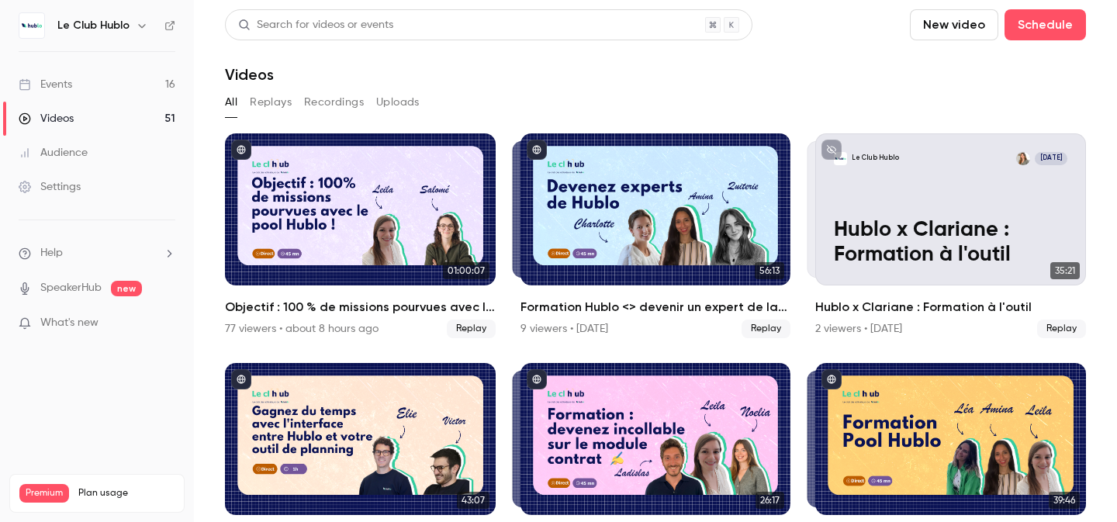
click at [273, 103] on button "Replays" at bounding box center [271, 102] width 42 height 25
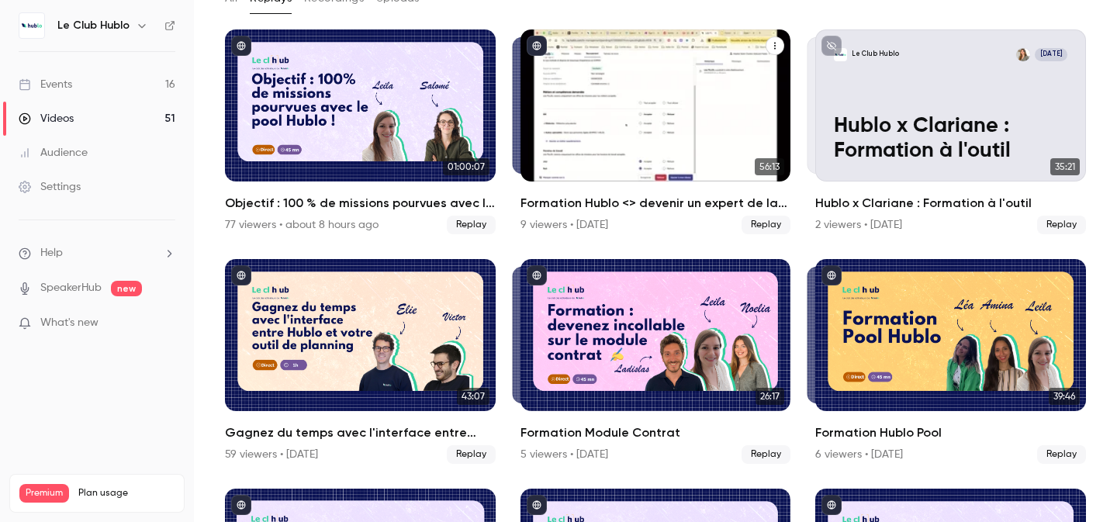
scroll to position [121, 0]
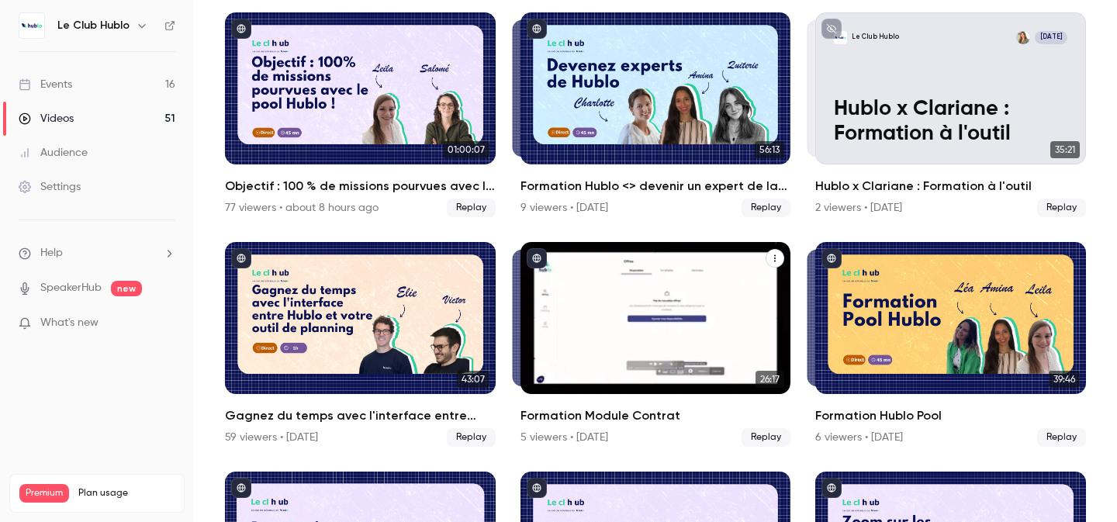
click at [631, 306] on div "Formation Module Contrat" at bounding box center [655, 318] width 271 height 152
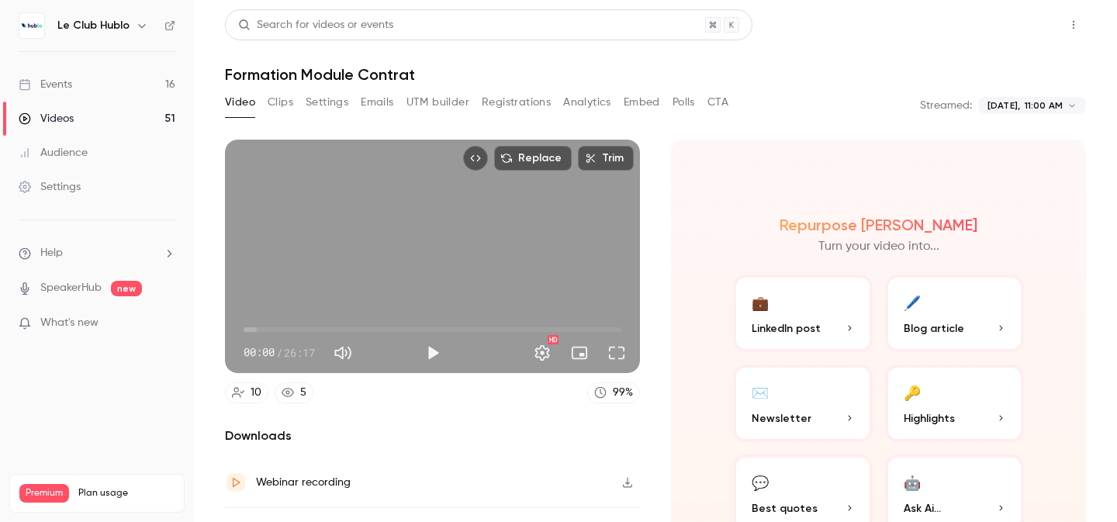
click at [1017, 27] on button "Share" at bounding box center [1017, 24] width 61 height 31
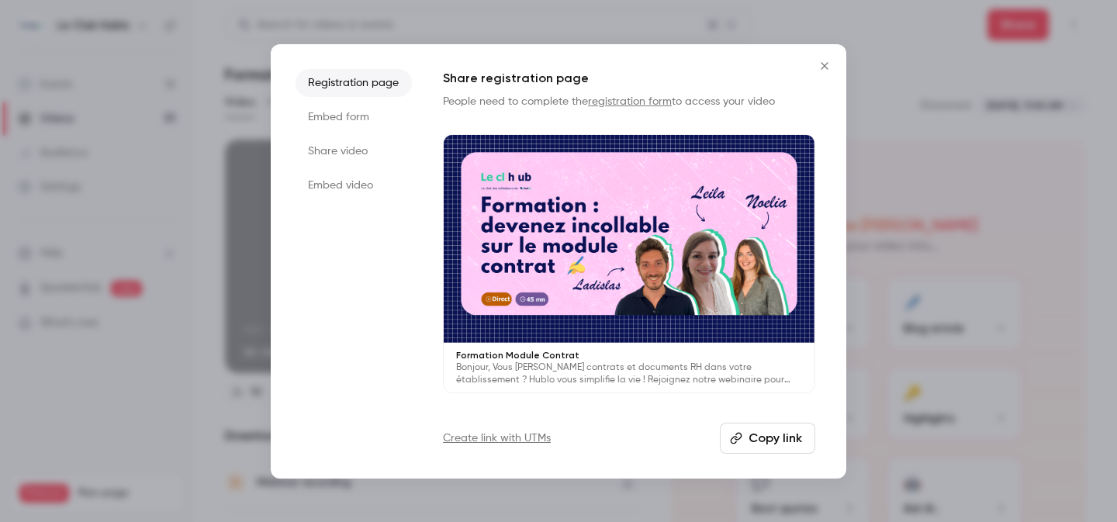
click at [772, 434] on button "Copy link" at bounding box center [767, 438] width 95 height 31
click at [822, 58] on button "Close" at bounding box center [824, 65] width 31 height 31
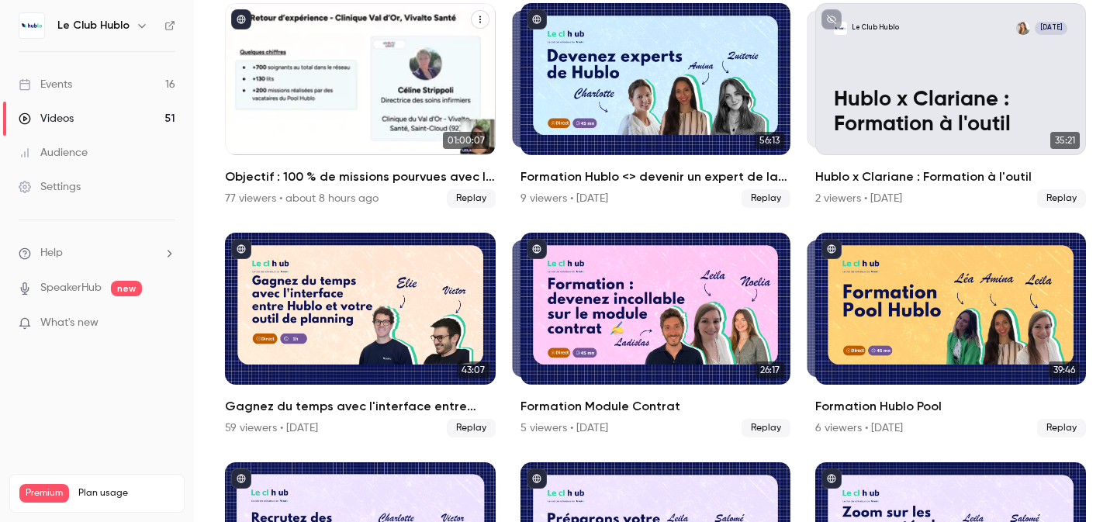
scroll to position [133, 0]
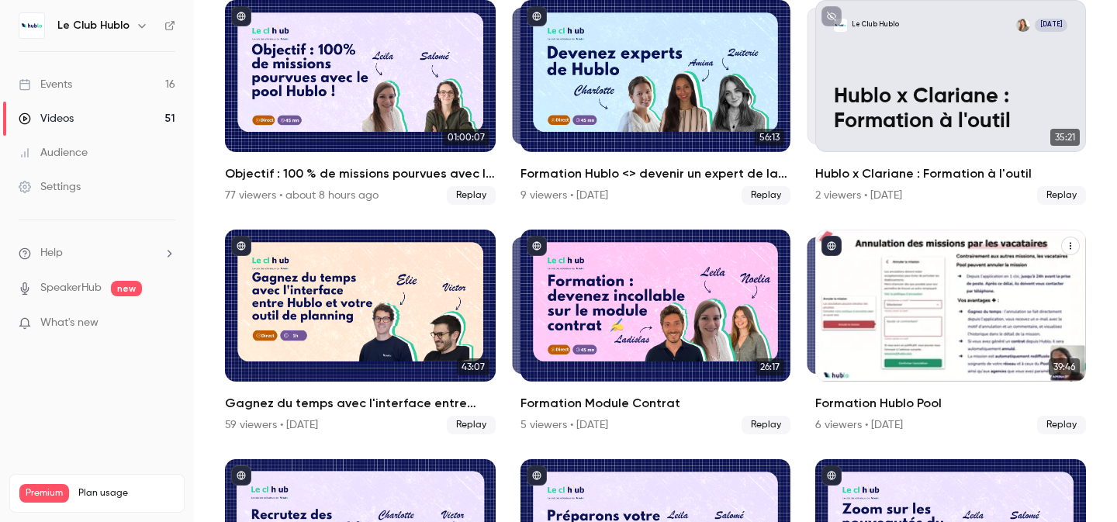
click at [956, 273] on div "Formation Hublo Pool" at bounding box center [950, 306] width 271 height 152
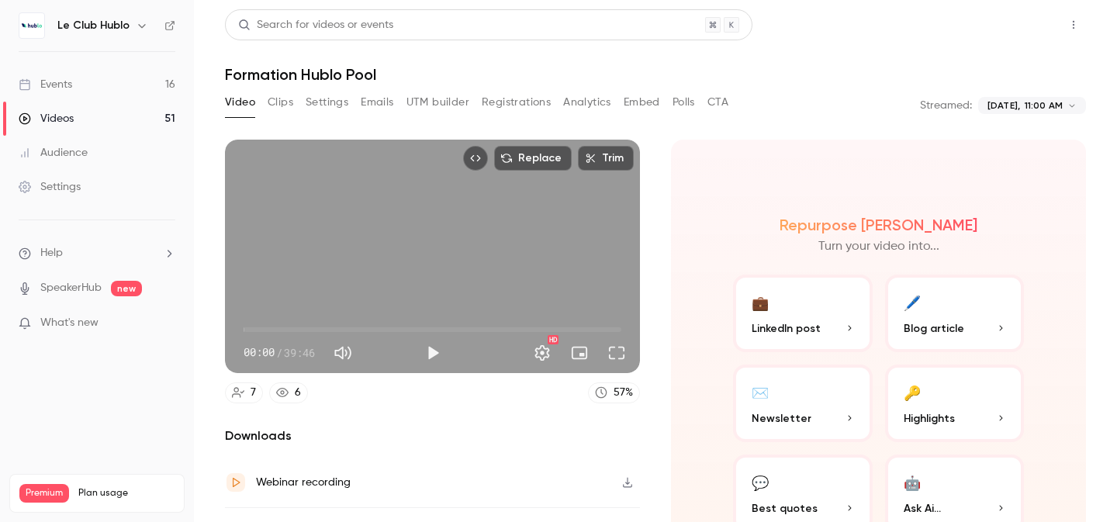
click at [1020, 37] on button "Share" at bounding box center [1017, 24] width 61 height 31
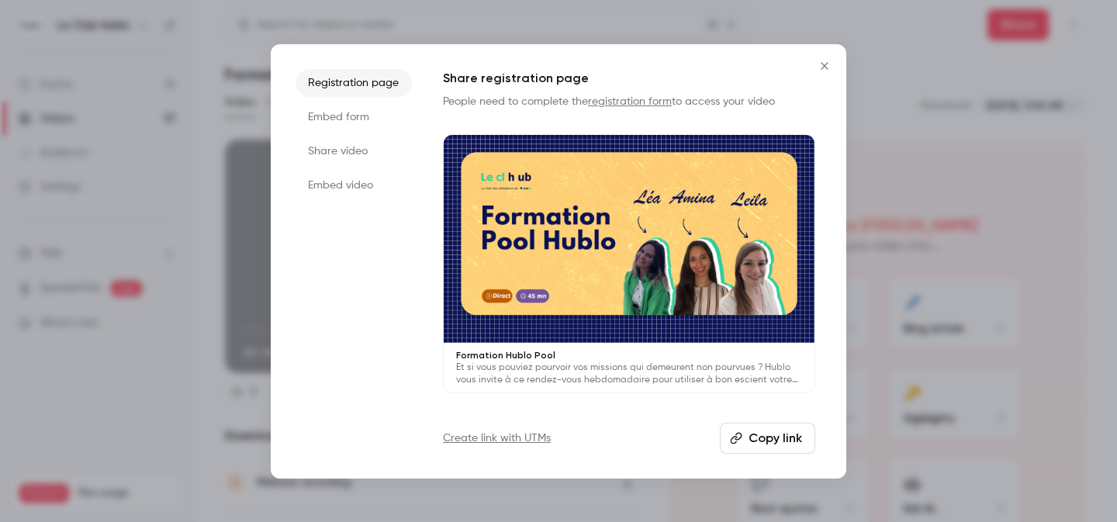
click at [759, 435] on button "Copy link" at bounding box center [767, 438] width 95 height 31
